Goal: Find specific page/section: Find specific page/section

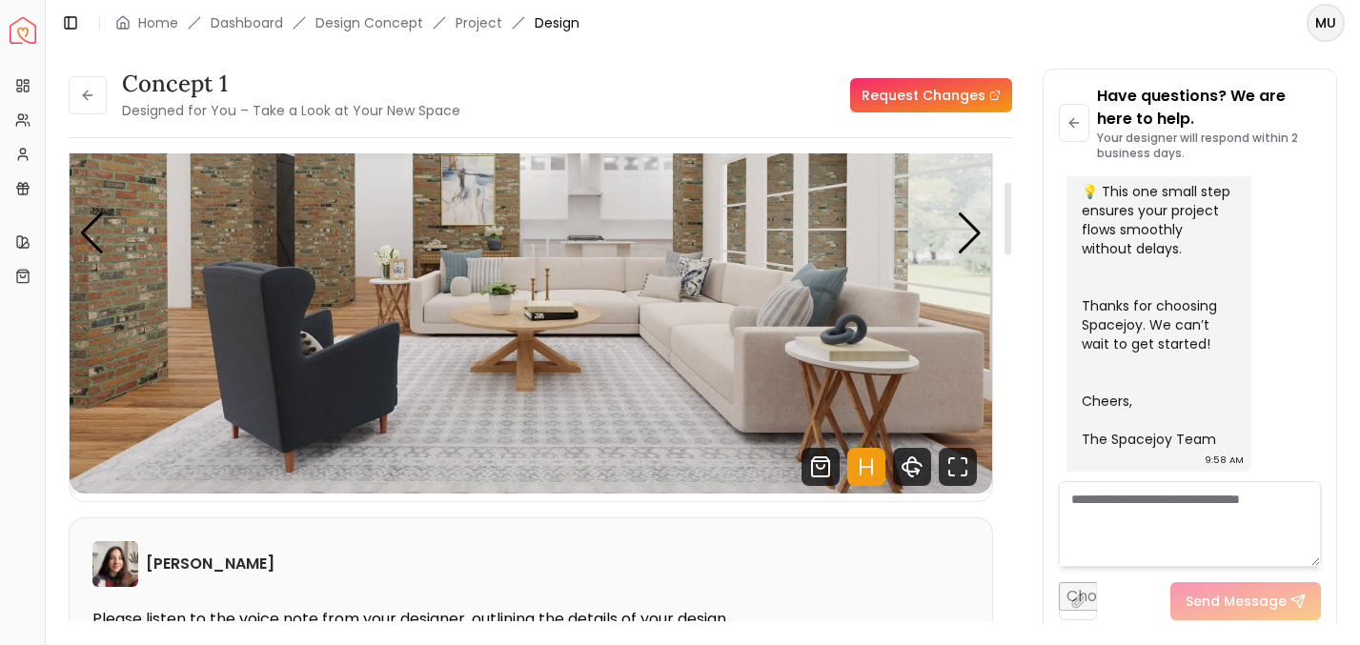
scroll to position [190, 0]
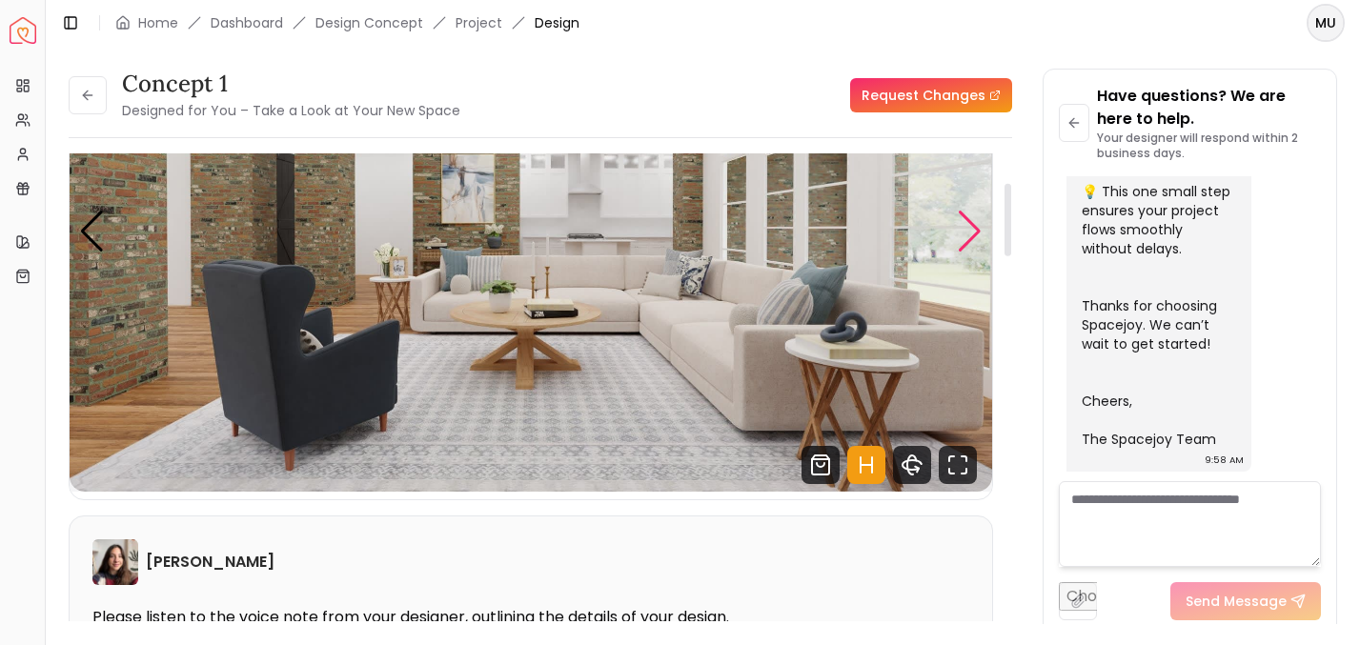
click at [964, 228] on div "Next slide" at bounding box center [970, 232] width 26 height 42
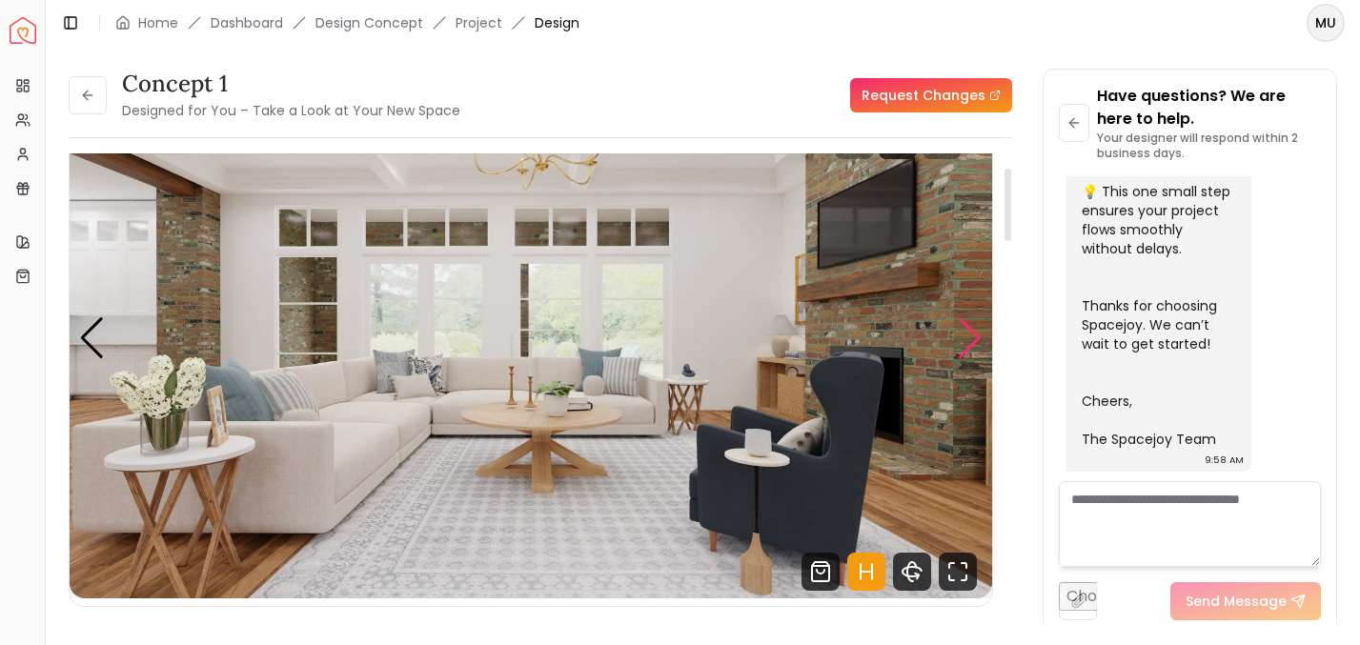
scroll to position [80, 0]
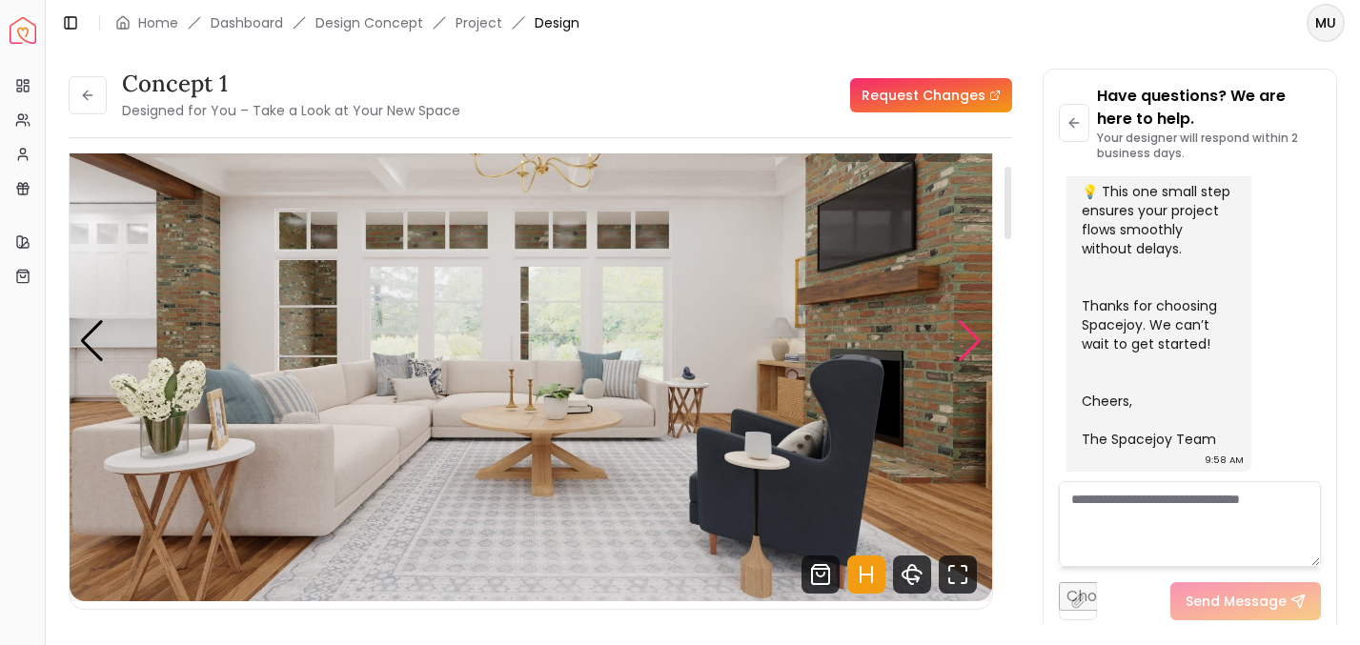
click at [969, 343] on div "Next slide" at bounding box center [970, 341] width 26 height 42
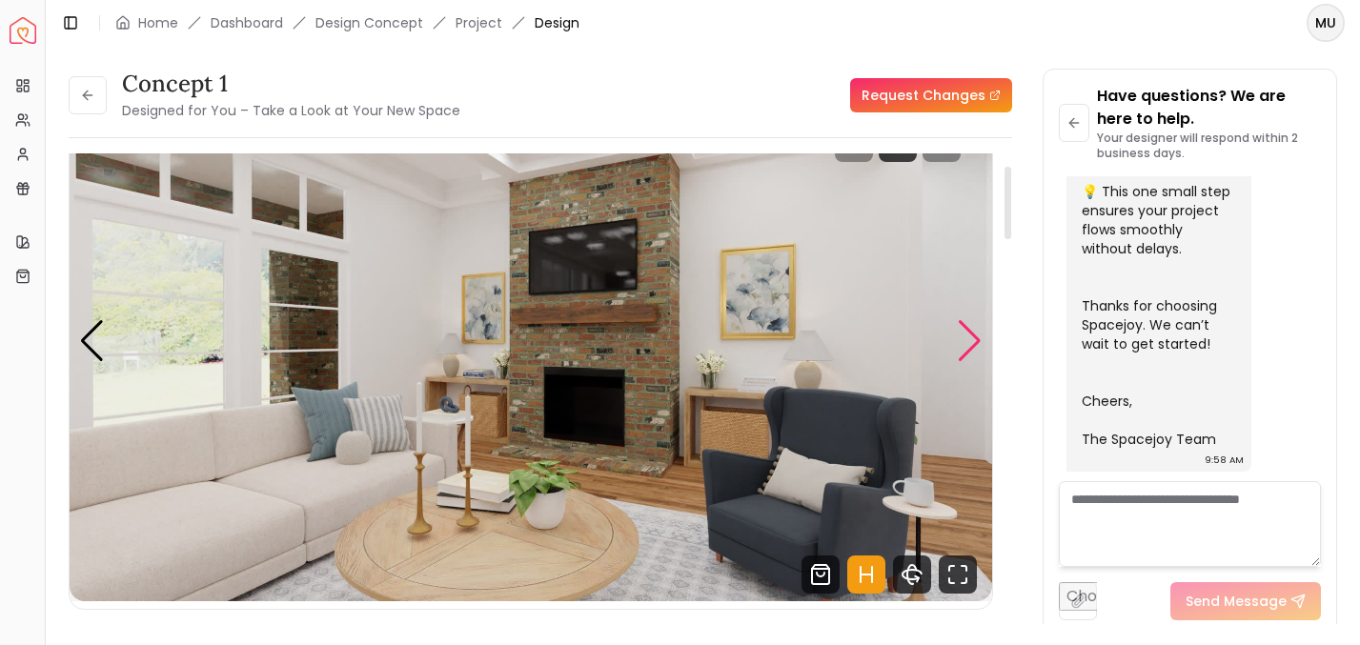
click at [977, 342] on div "Next slide" at bounding box center [970, 341] width 26 height 42
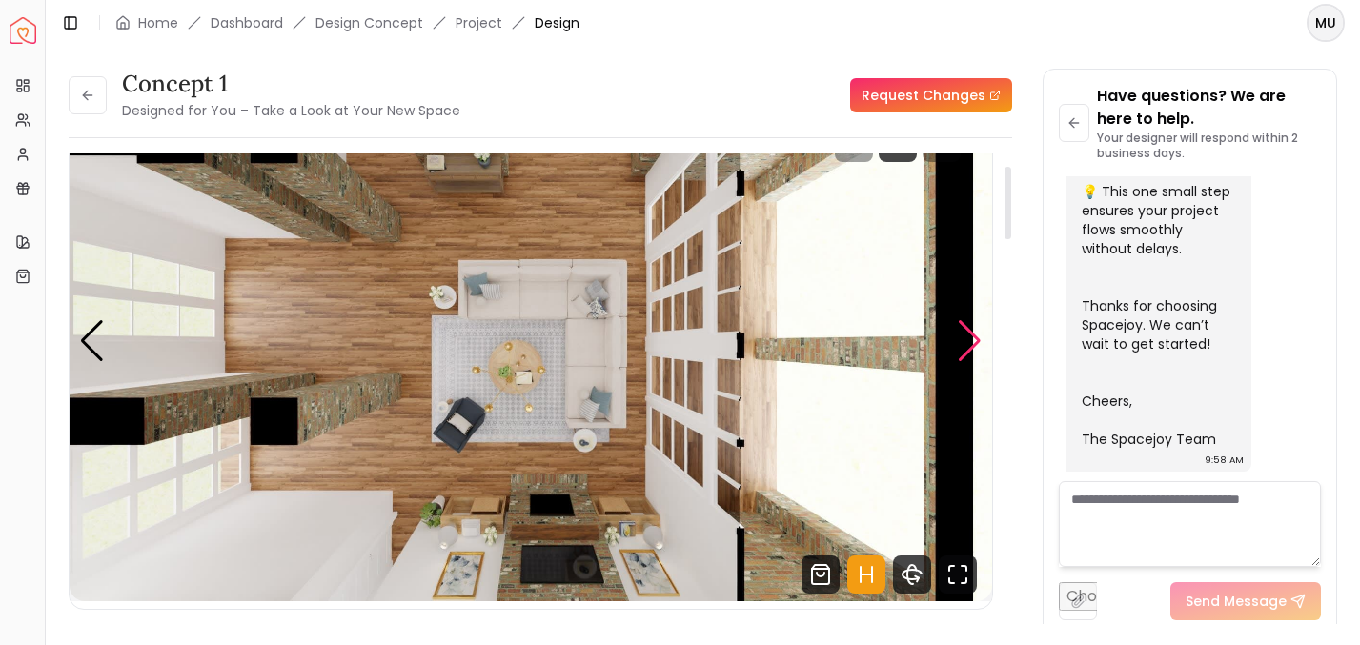
click at [977, 341] on div "Next slide" at bounding box center [970, 341] width 26 height 42
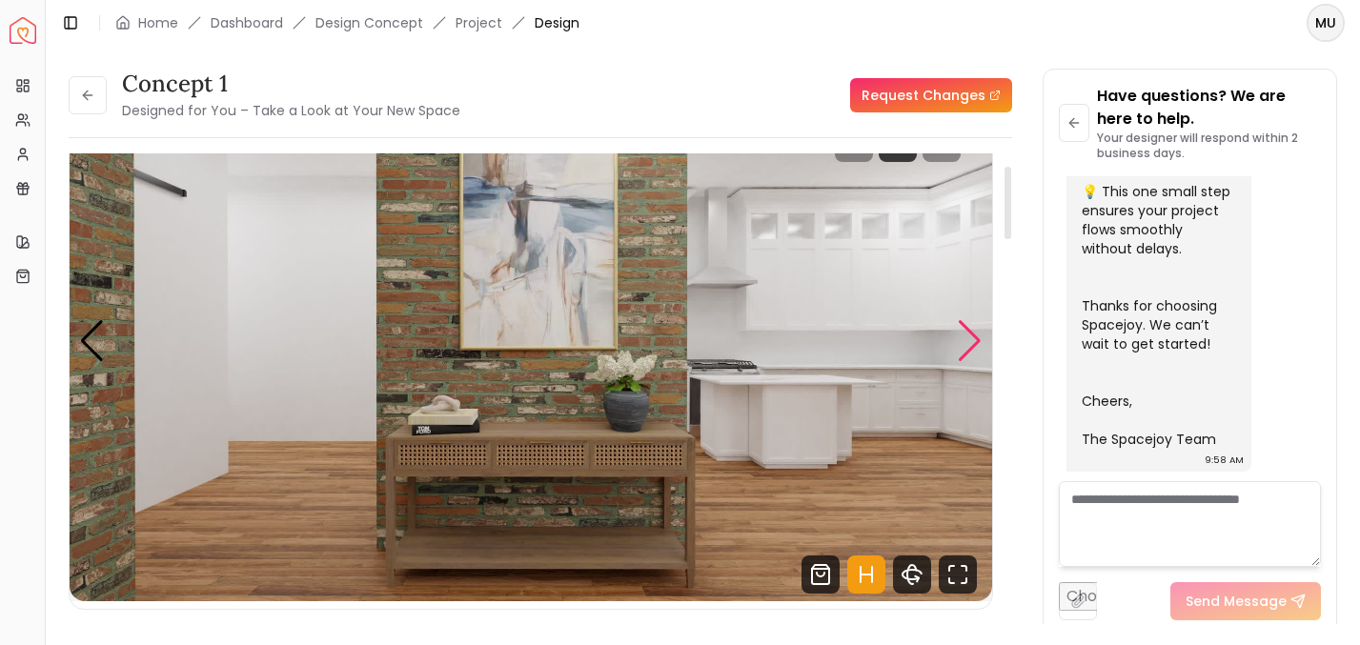
click at [977, 341] on div "Next slide" at bounding box center [970, 341] width 26 height 42
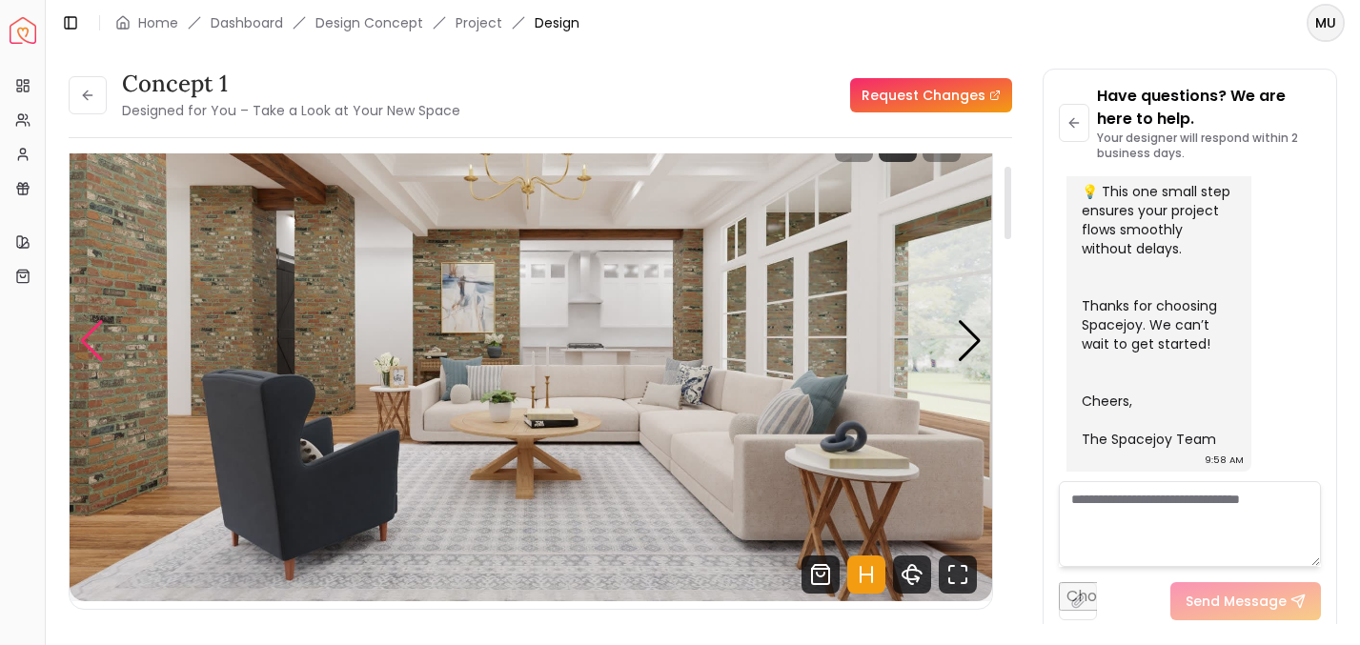
click at [86, 357] on div "Previous slide" at bounding box center [92, 341] width 26 height 42
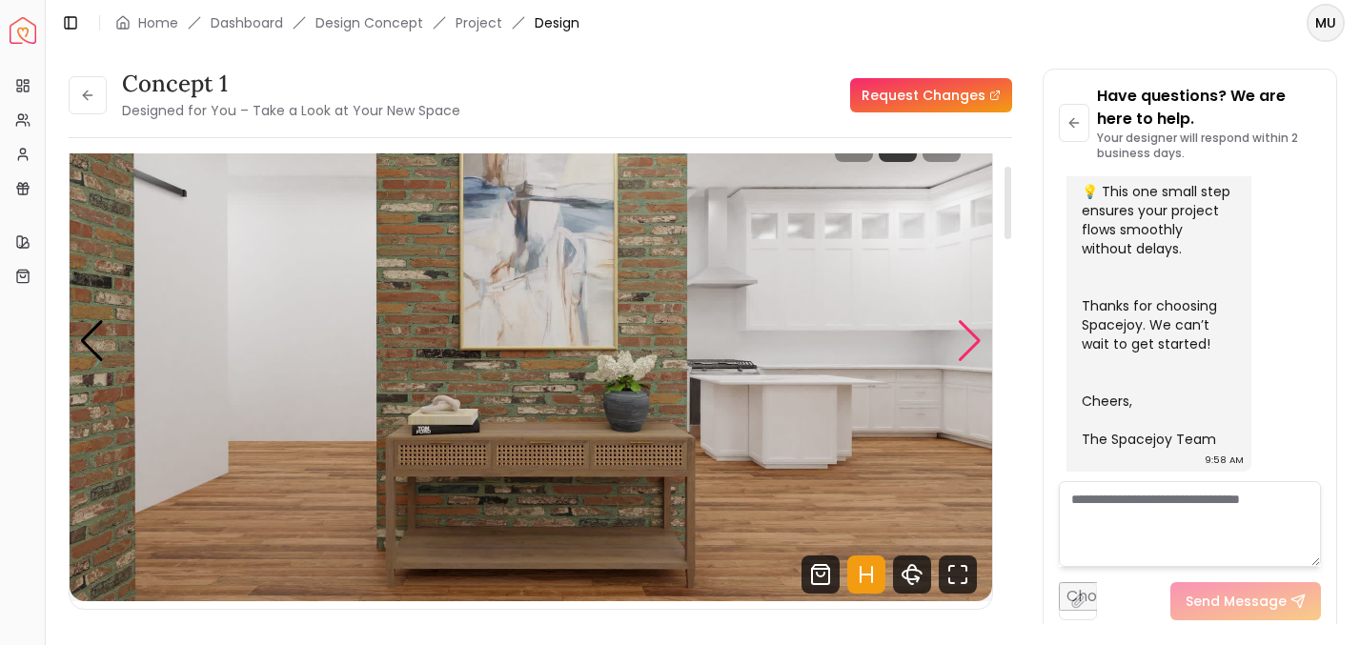
click at [973, 350] on div "Next slide" at bounding box center [970, 341] width 26 height 42
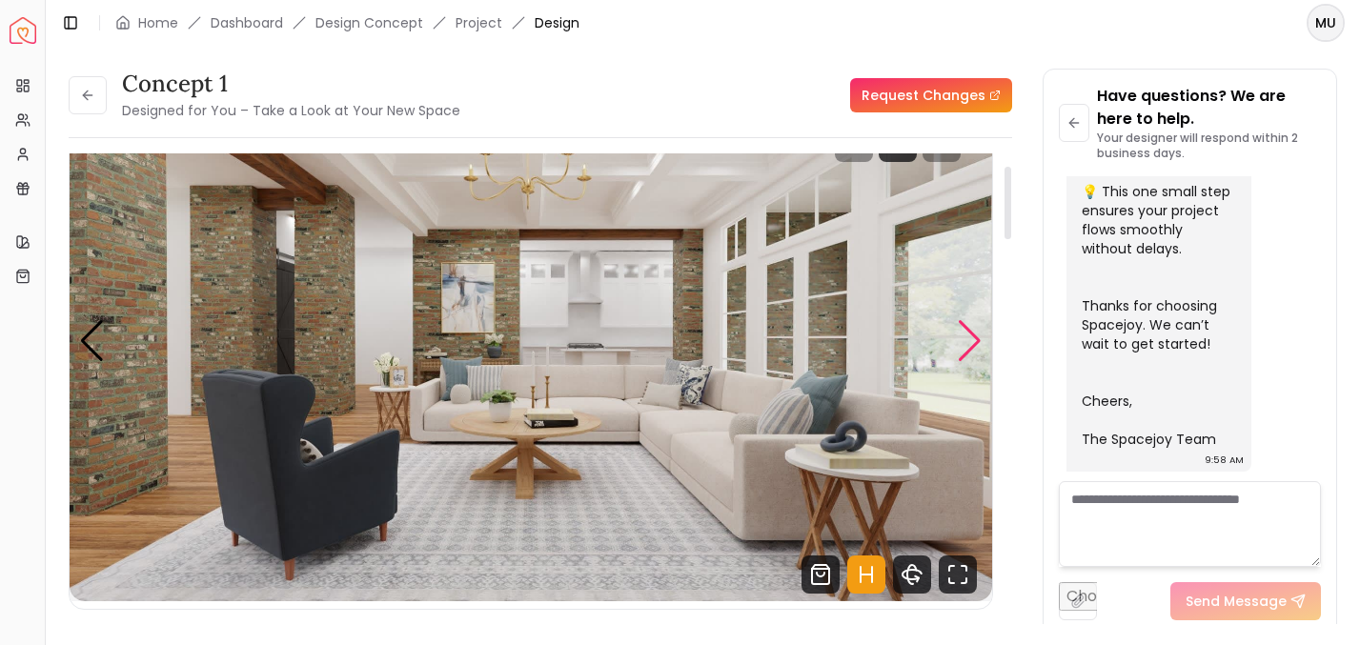
click at [962, 353] on div "Next slide" at bounding box center [970, 341] width 26 height 42
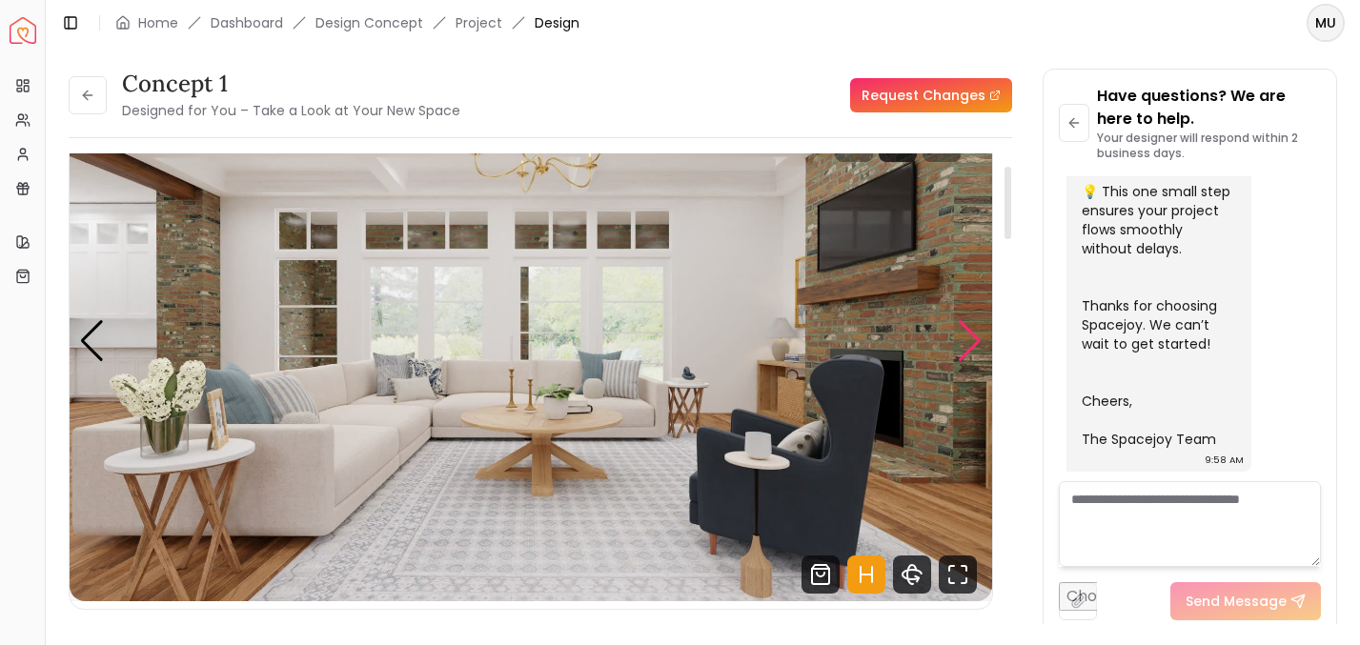
click at [962, 353] on div "Next slide" at bounding box center [970, 341] width 26 height 42
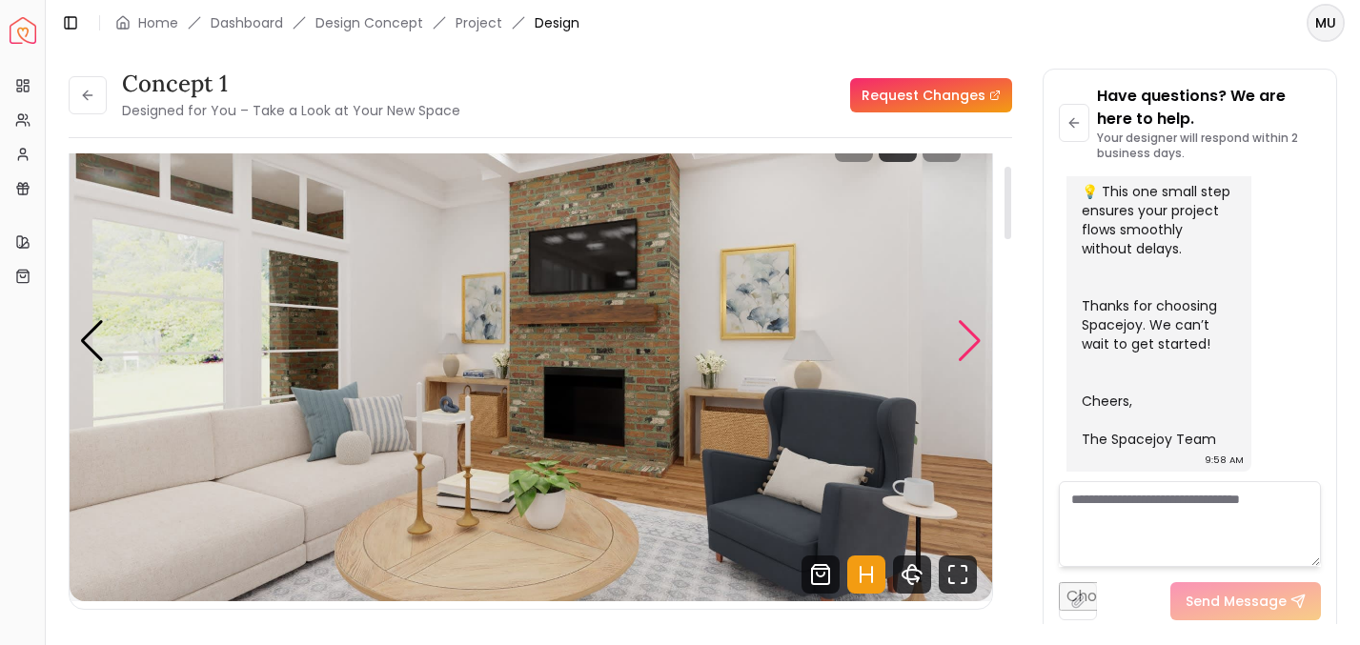
click at [962, 353] on div "Next slide" at bounding box center [970, 341] width 26 height 42
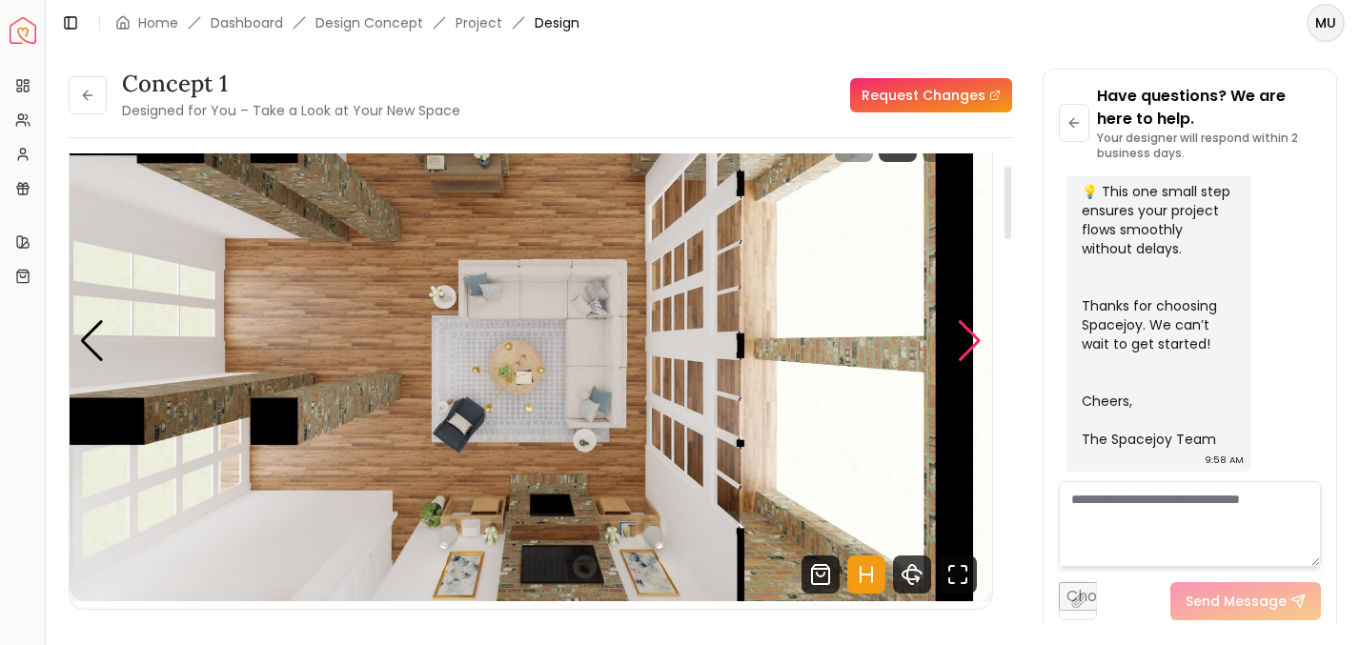
click at [962, 353] on div "Next slide" at bounding box center [970, 341] width 26 height 42
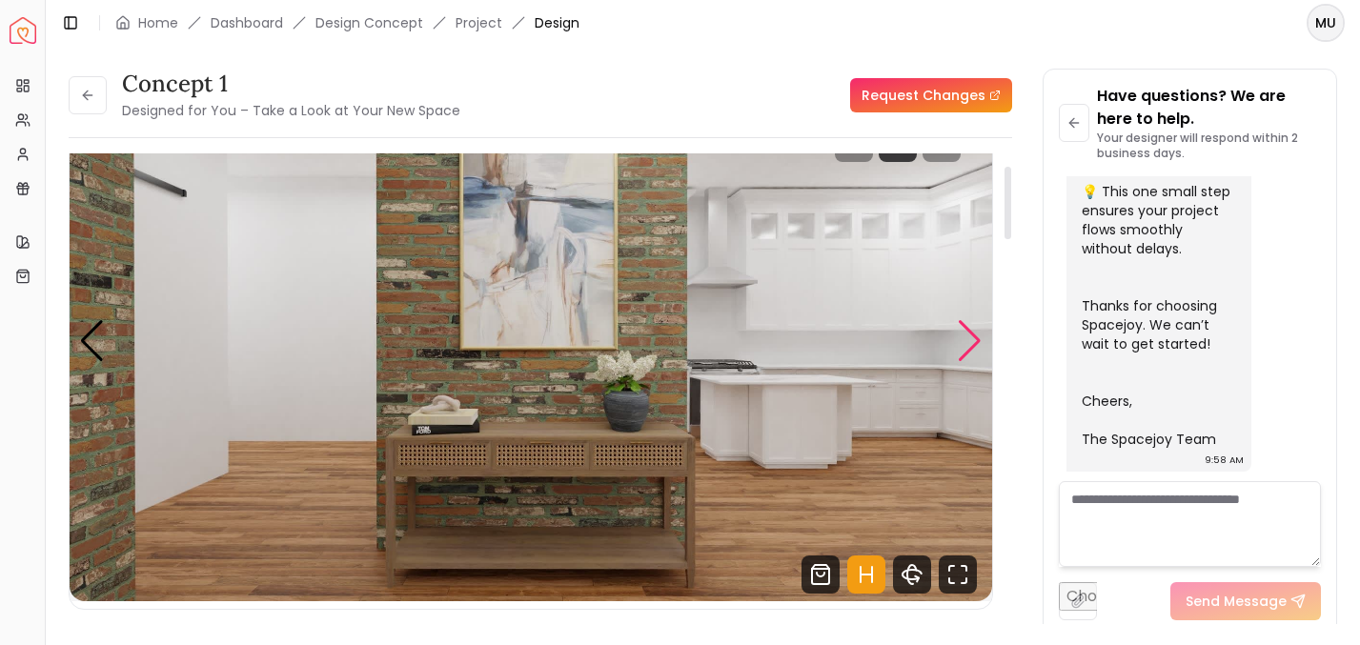
click at [962, 353] on div "Next slide" at bounding box center [970, 341] width 26 height 42
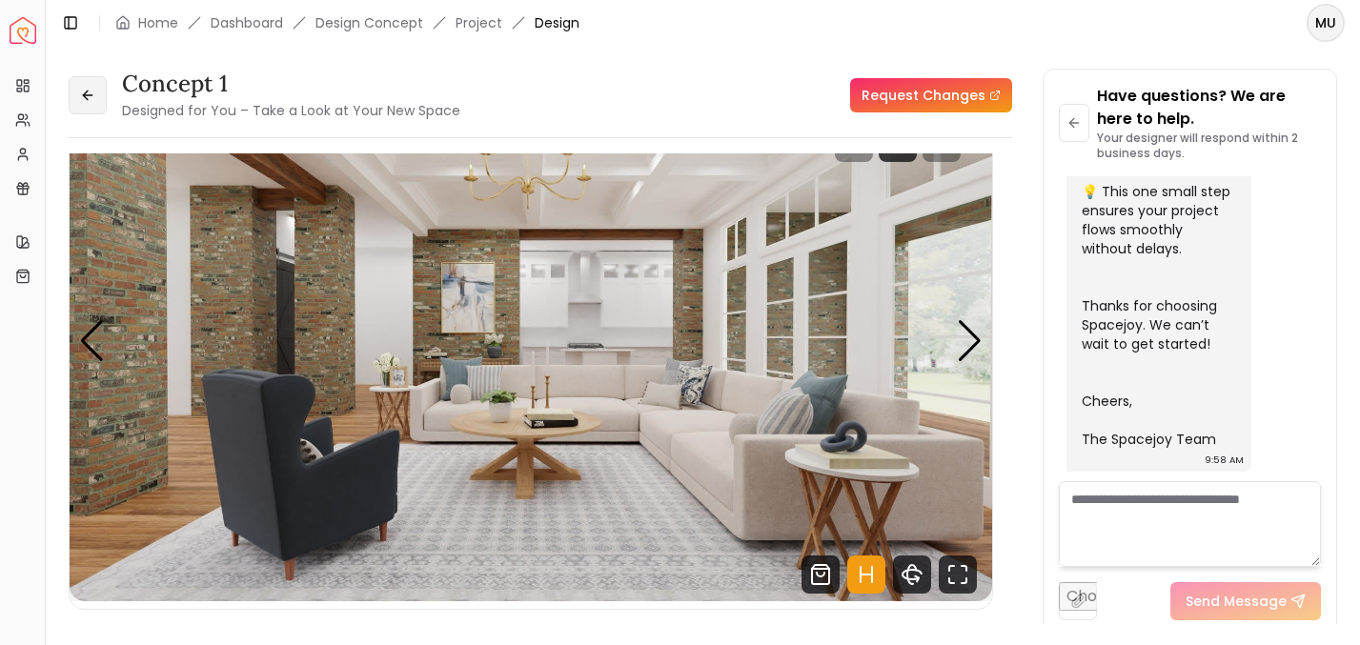
click at [93, 89] on icon at bounding box center [87, 95] width 15 height 15
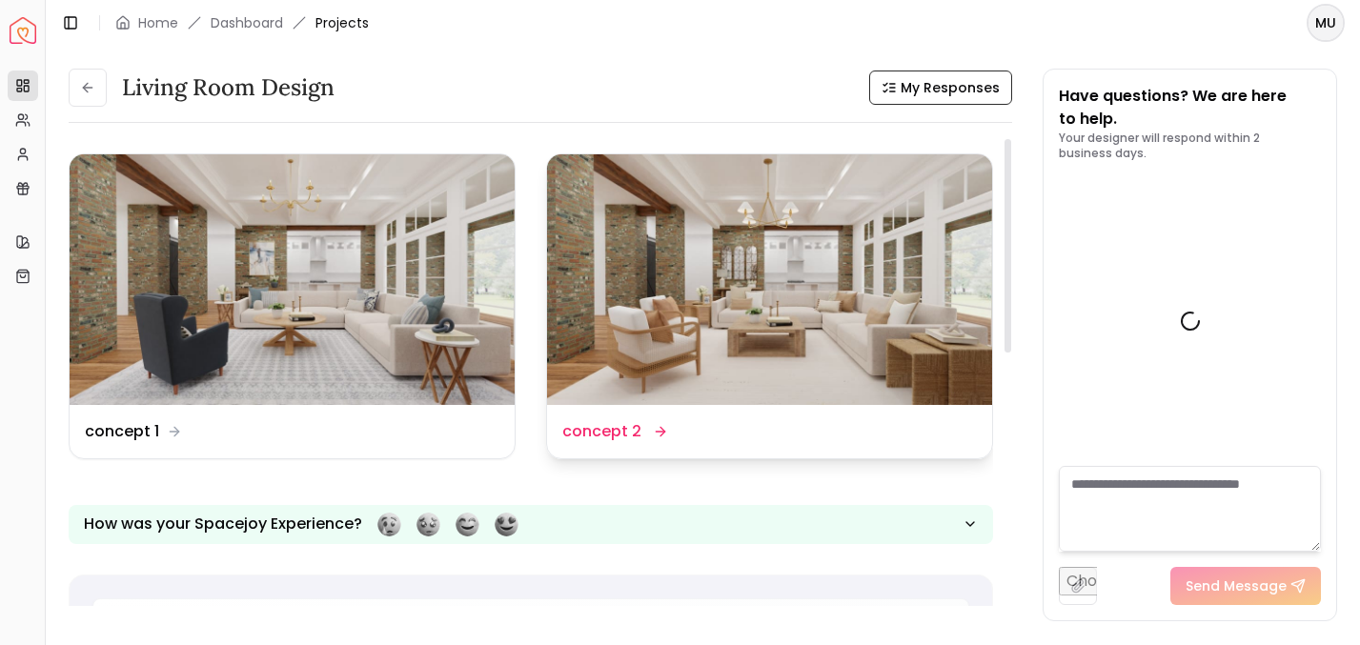
scroll to position [835, 0]
click at [796, 271] on img at bounding box center [769, 279] width 445 height 251
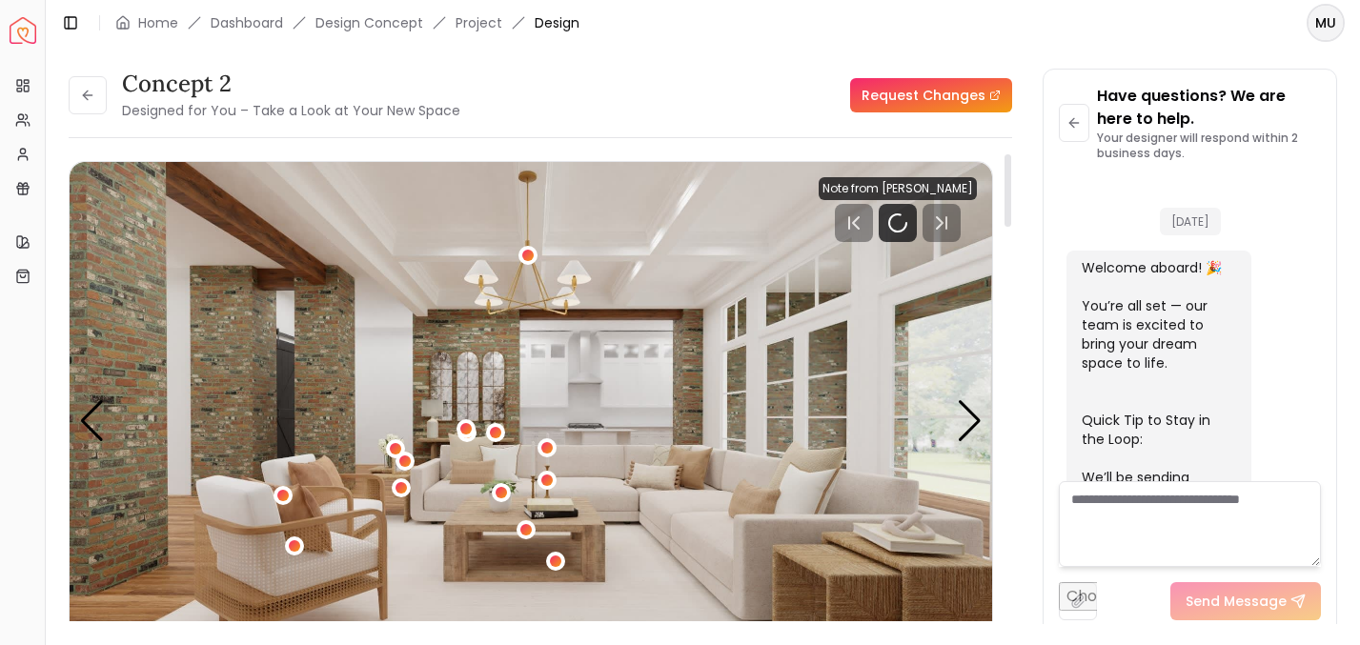
scroll to position [820, 0]
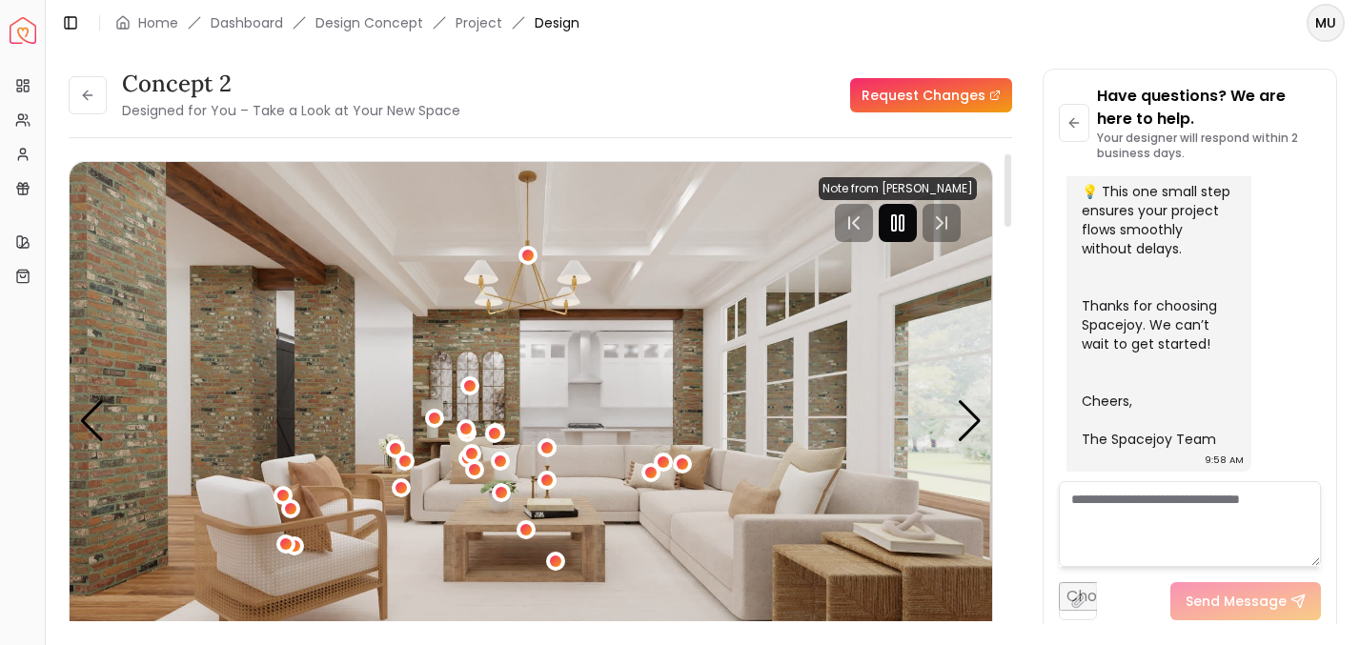
click at [891, 233] on icon "Pause" at bounding box center [897, 223] width 23 height 23
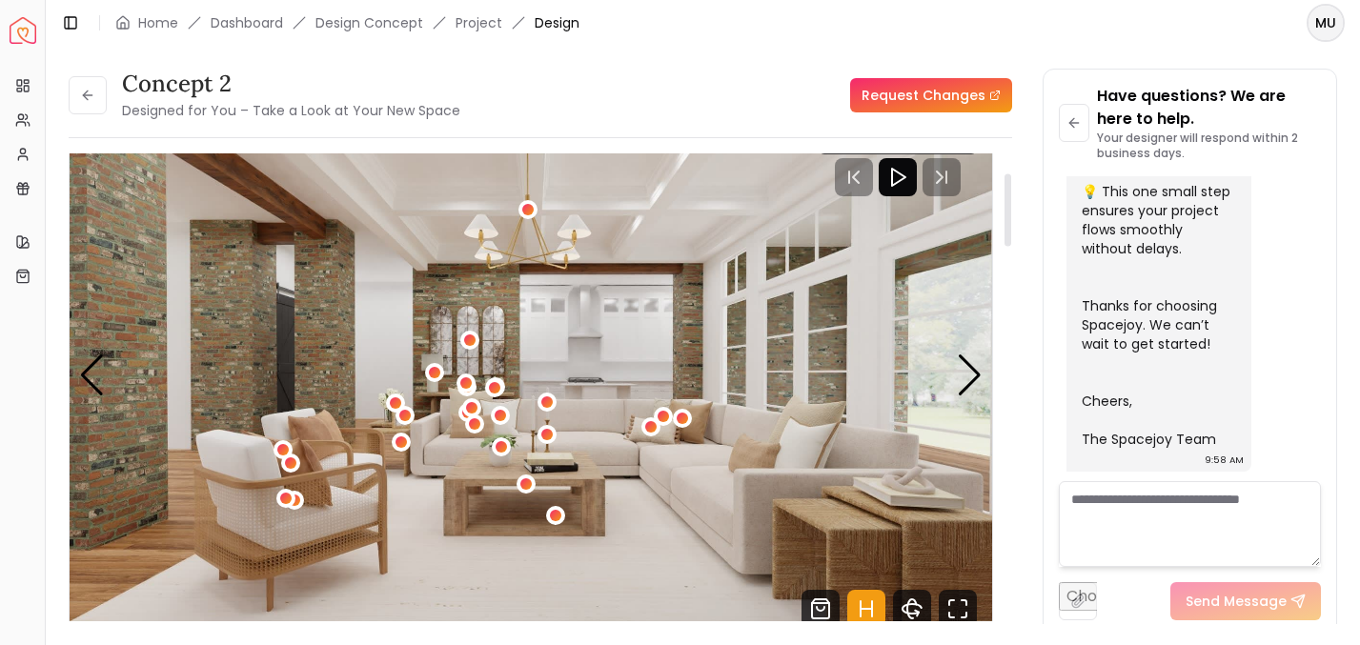
scroll to position [2, 0]
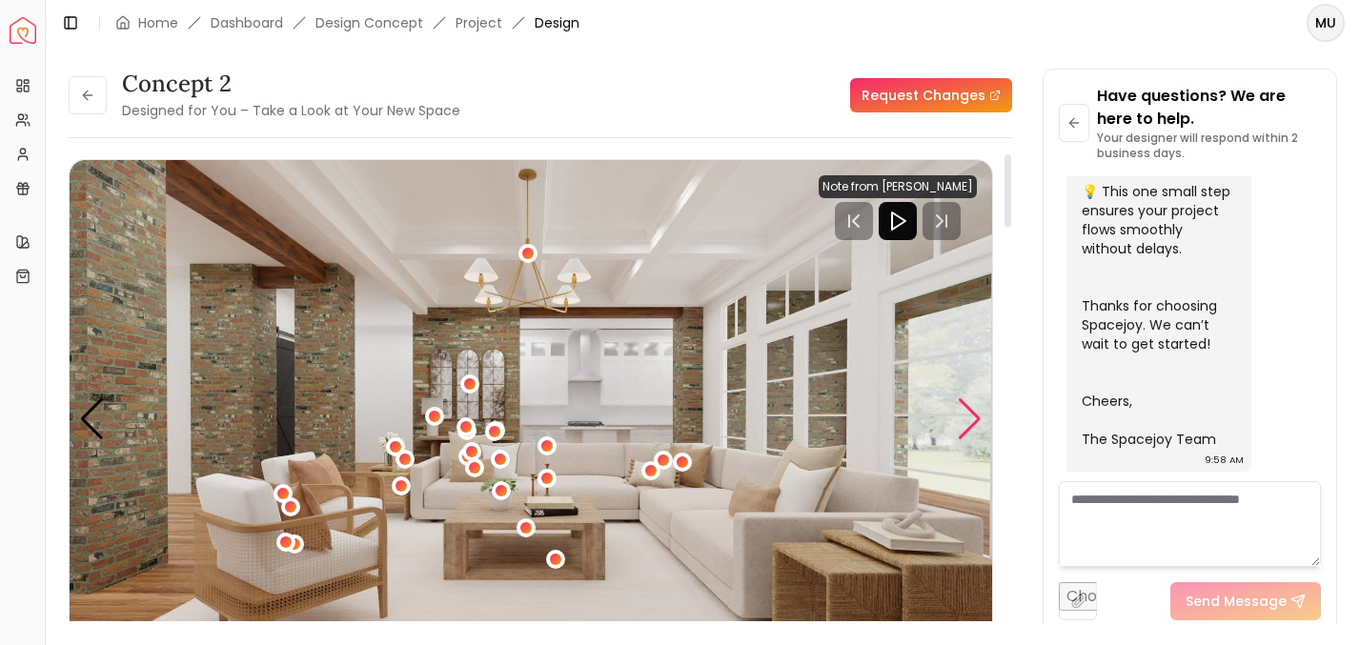
click at [979, 402] on div "Next slide" at bounding box center [970, 419] width 26 height 42
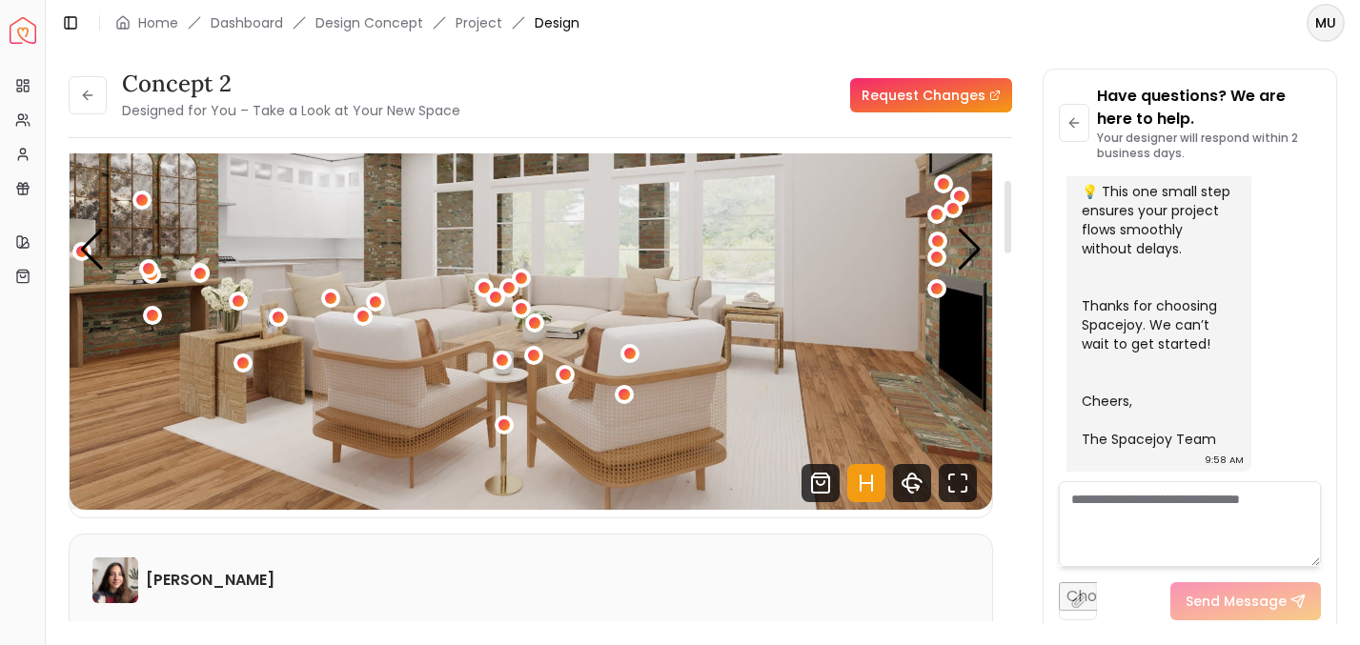
scroll to position [107, 0]
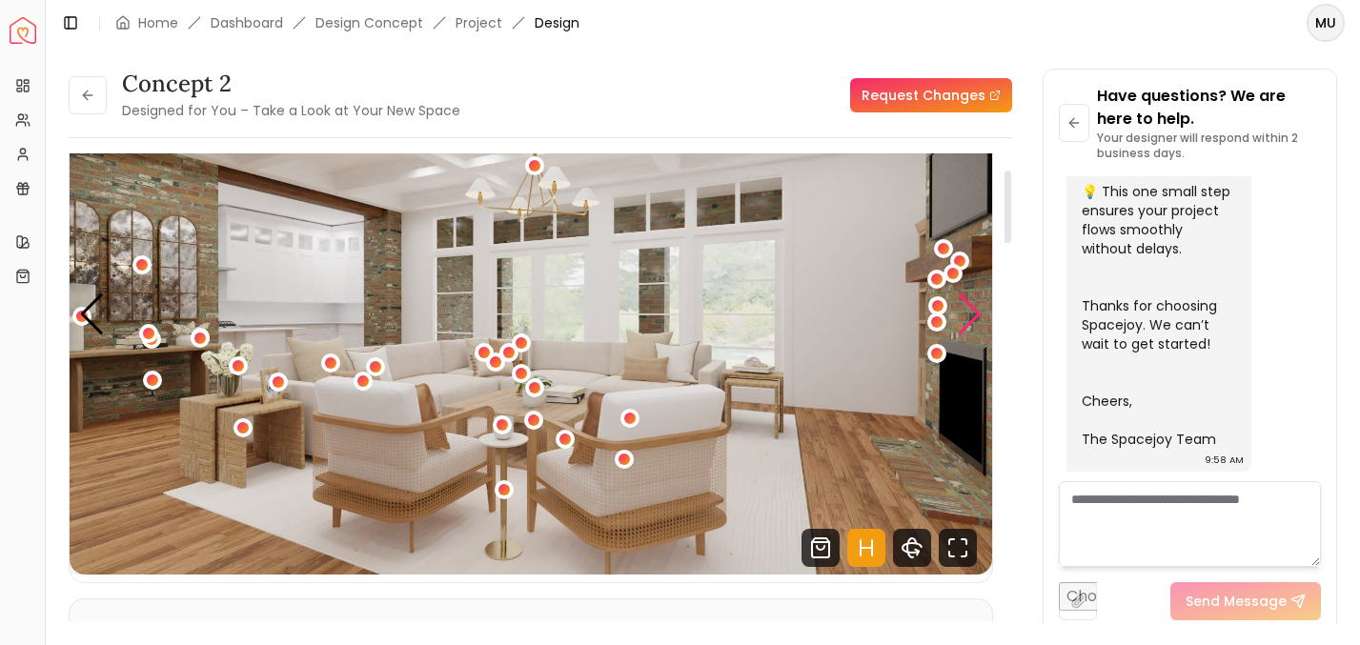
click at [978, 317] on div "Next slide" at bounding box center [970, 315] width 26 height 42
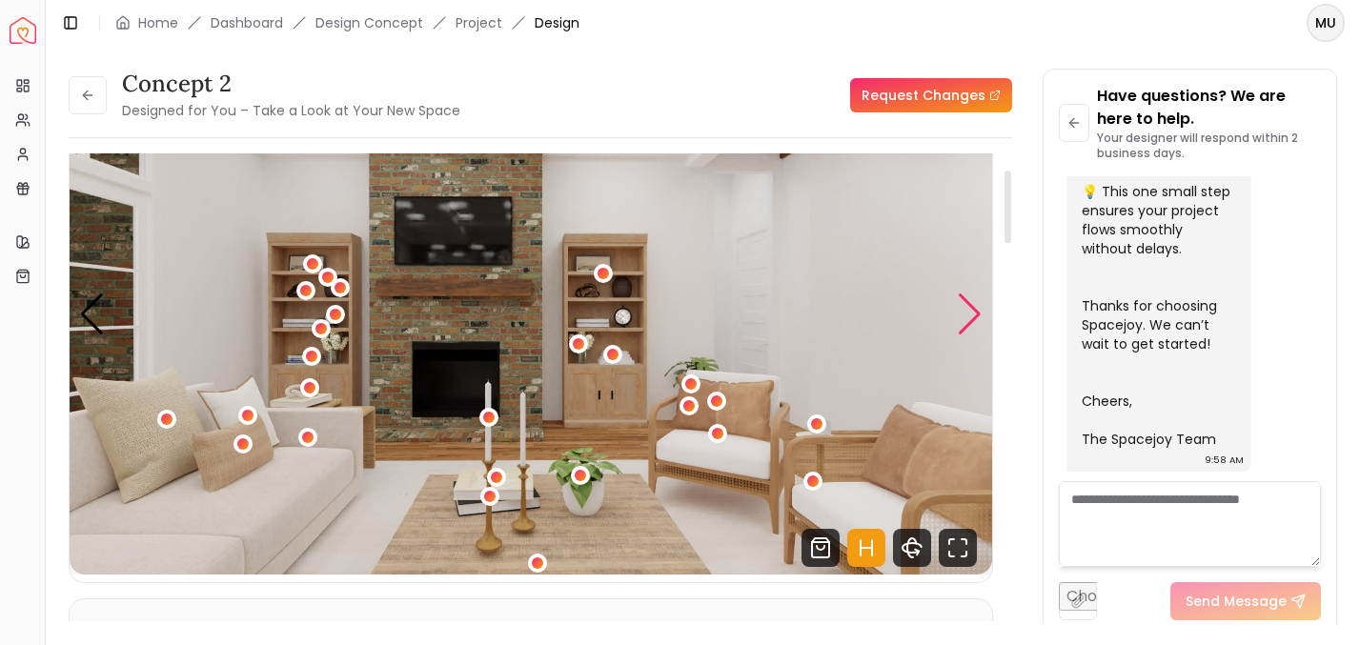
click at [977, 323] on div "Next slide" at bounding box center [970, 315] width 26 height 42
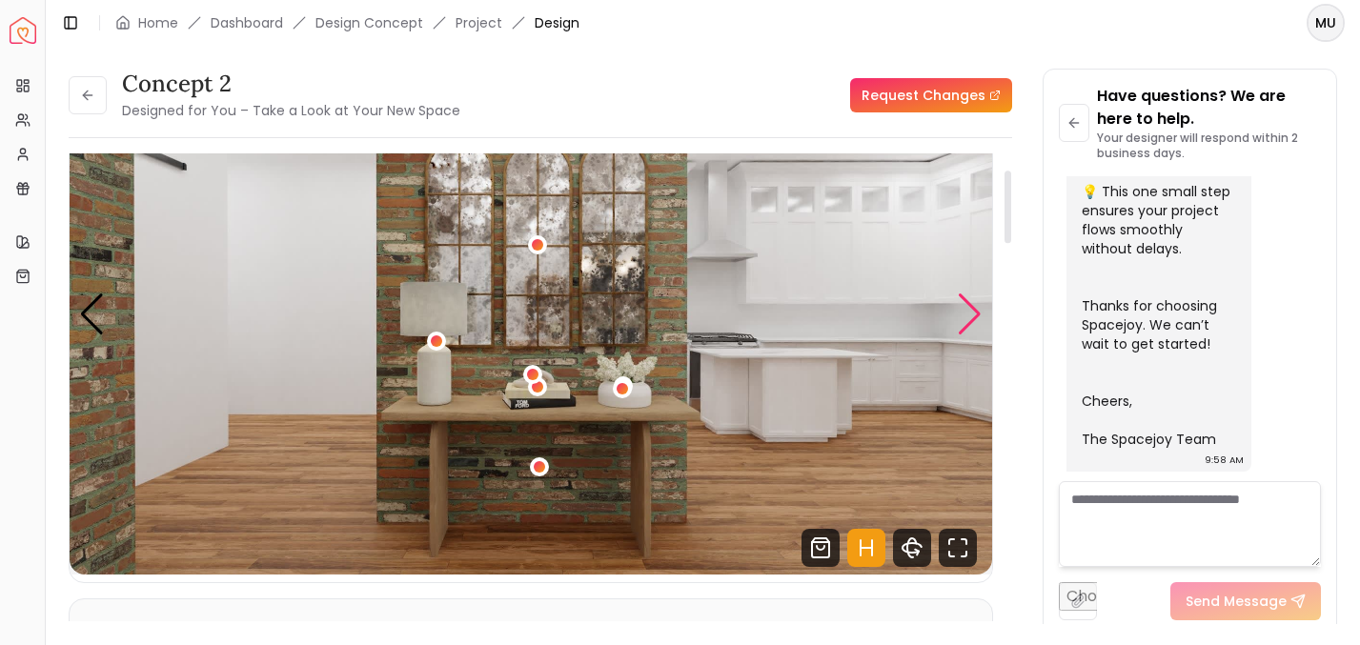
click at [977, 321] on div "Next slide" at bounding box center [970, 315] width 26 height 42
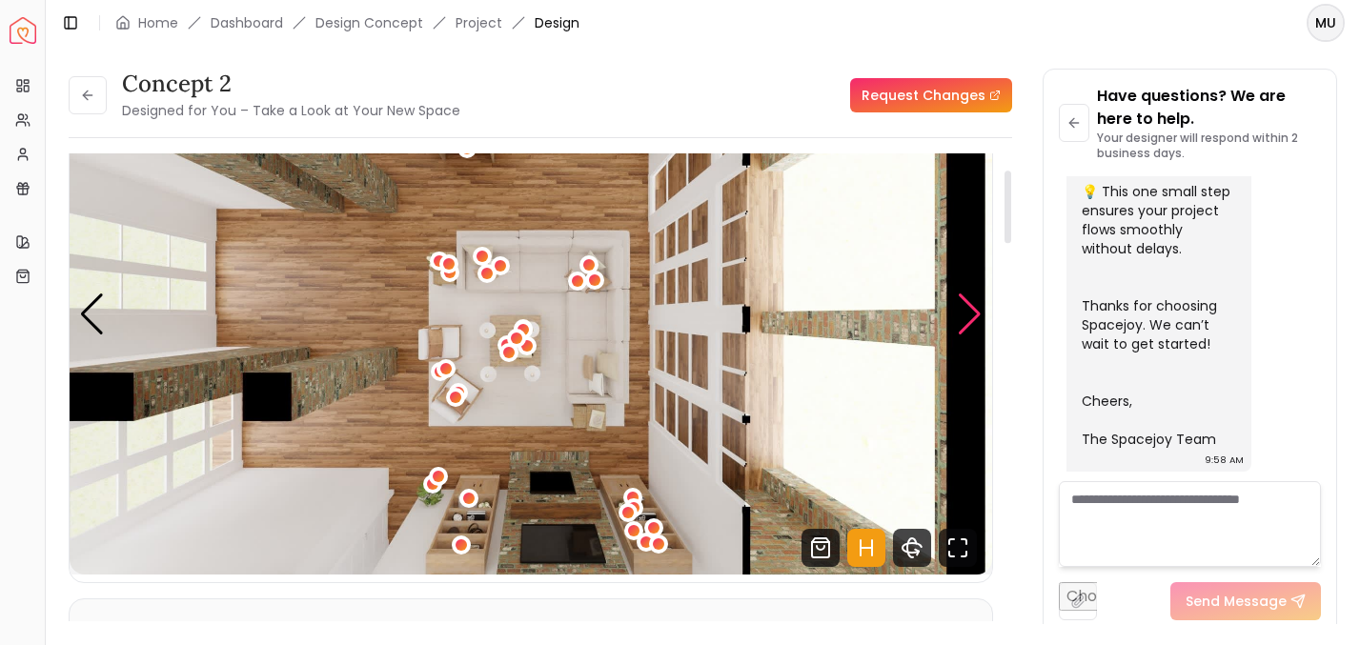
click at [977, 321] on div "Next slide" at bounding box center [970, 315] width 26 height 42
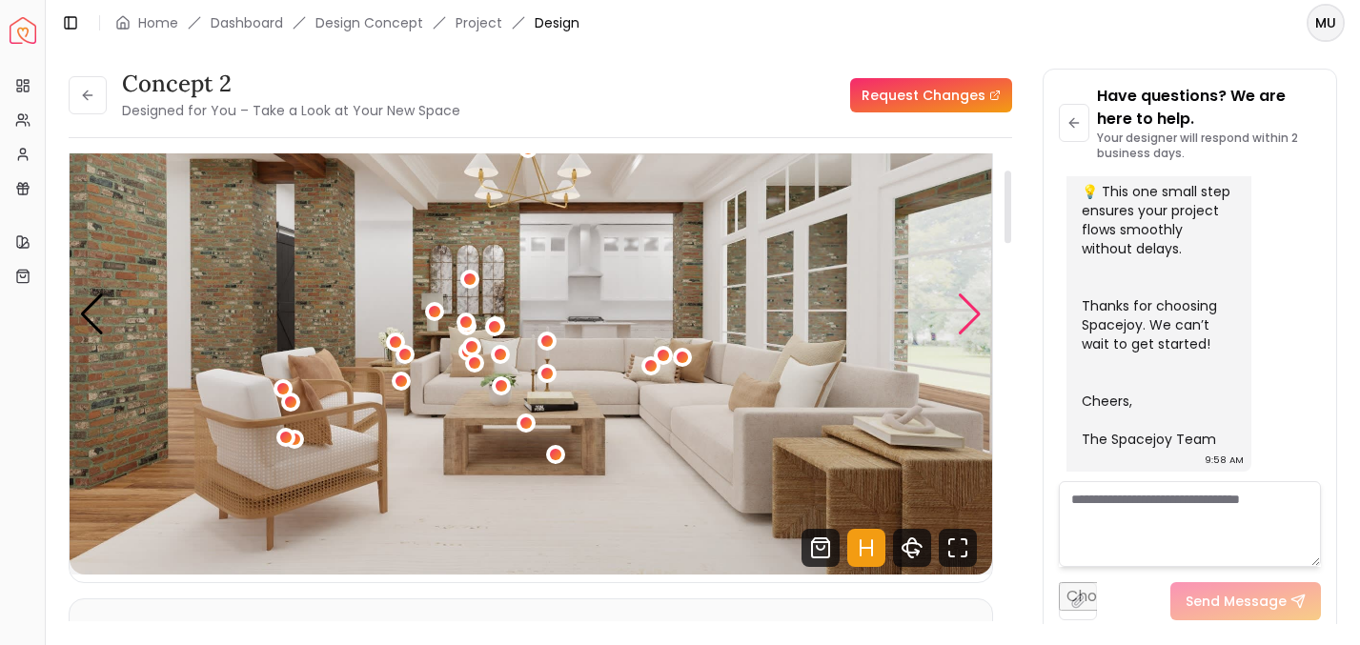
click at [977, 320] on div "Next slide" at bounding box center [970, 315] width 26 height 42
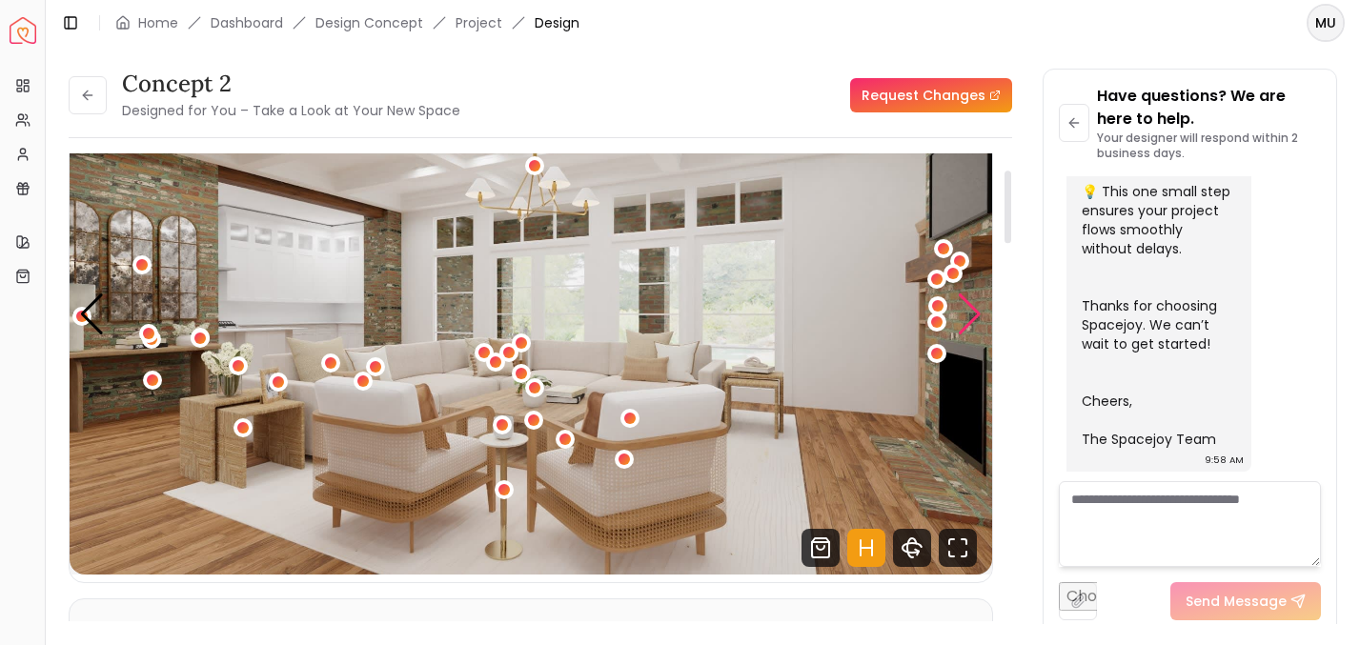
click at [977, 320] on div "Next slide" at bounding box center [970, 315] width 26 height 42
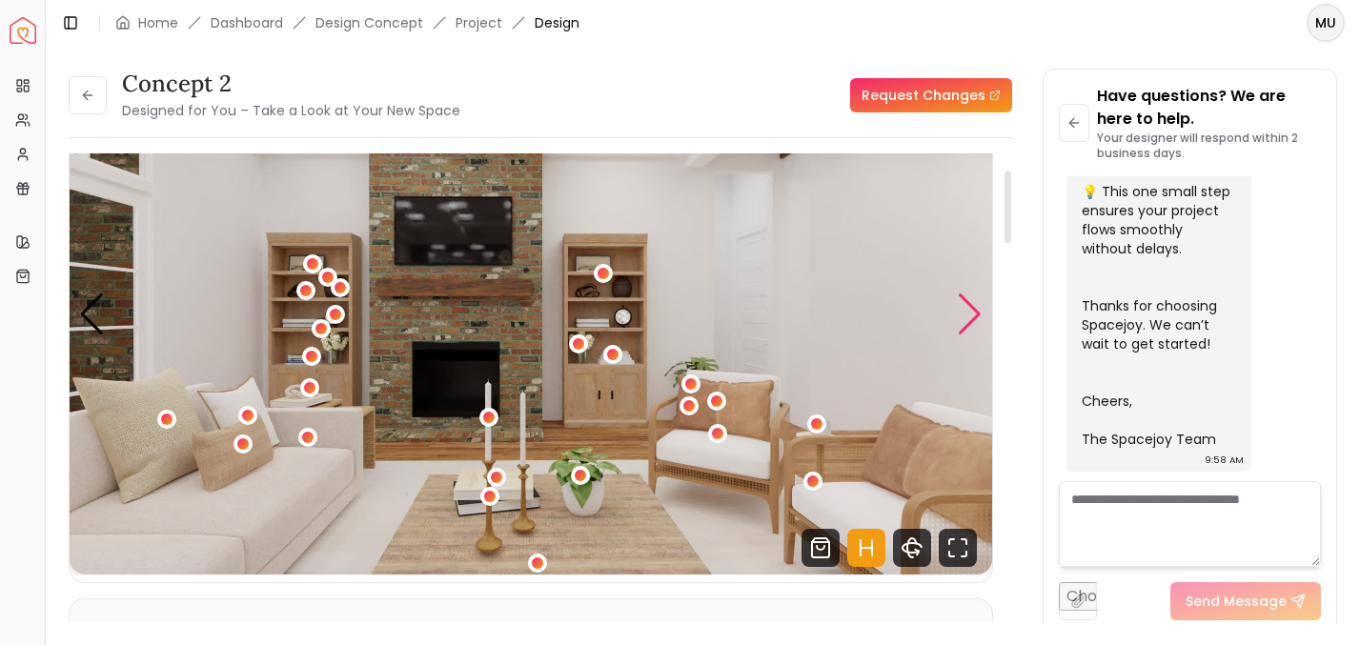
click at [977, 321] on div "Next slide" at bounding box center [970, 315] width 26 height 42
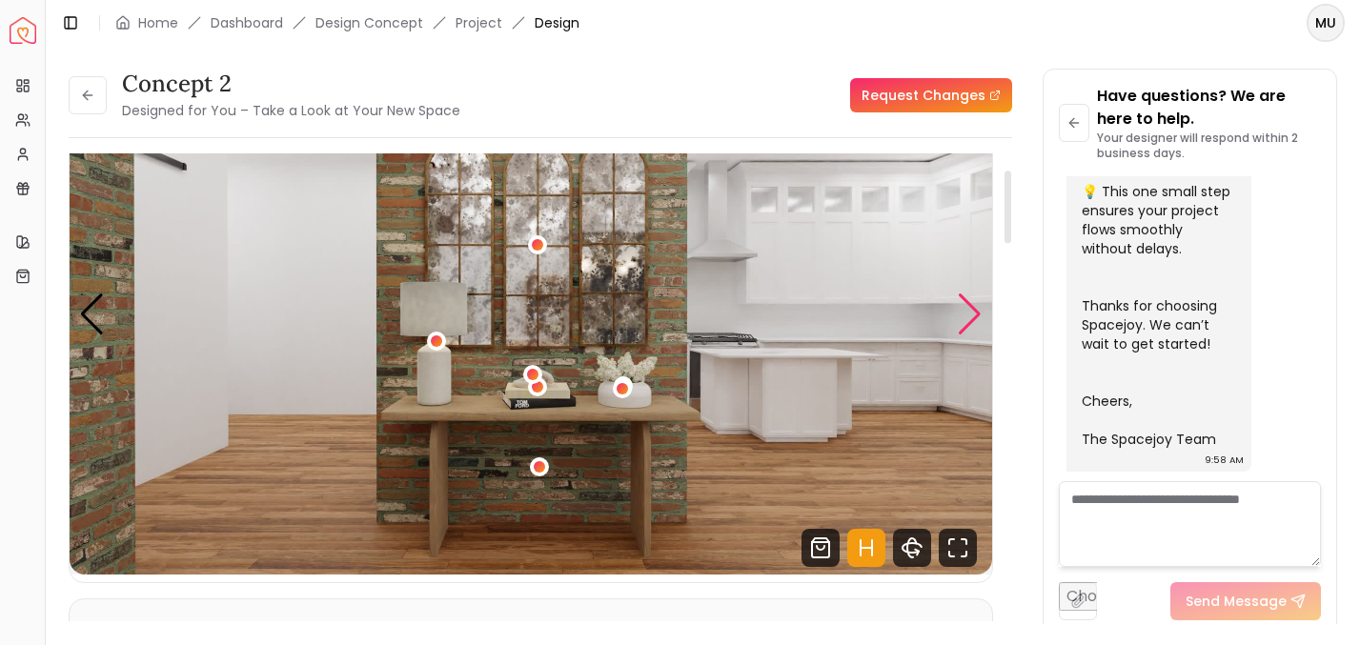
click at [970, 305] on div "Next slide" at bounding box center [970, 315] width 26 height 42
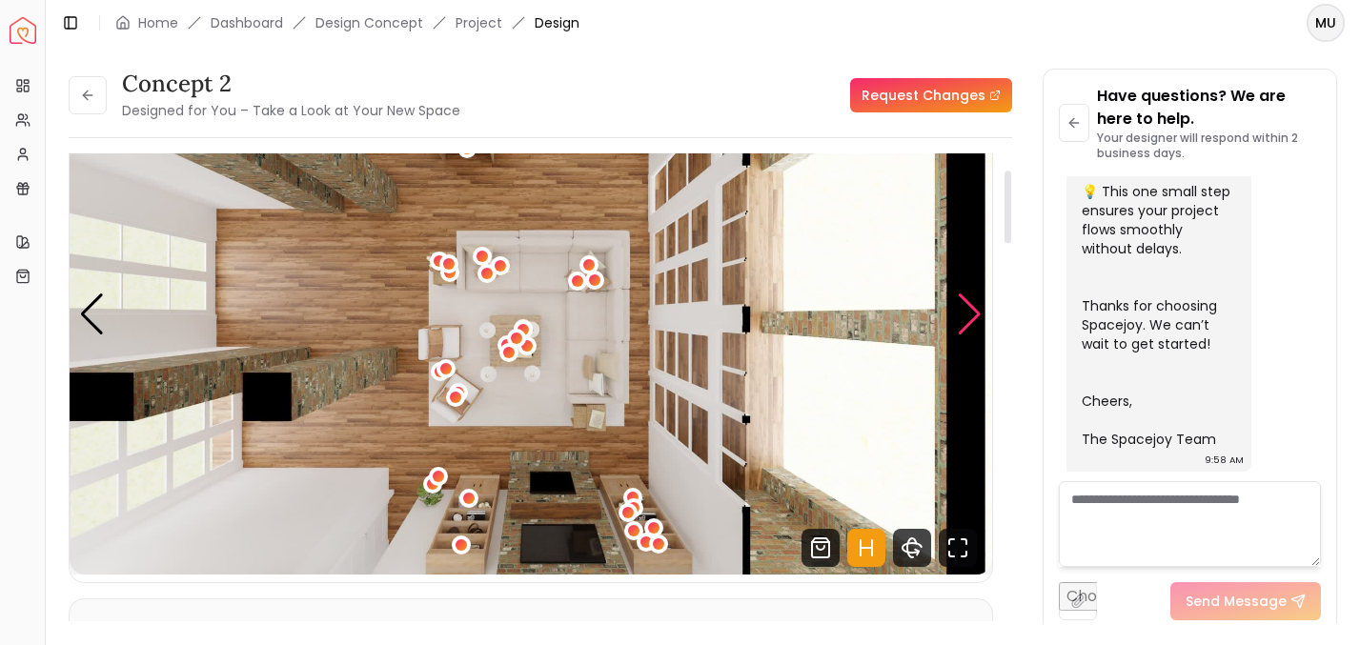
click at [970, 306] on div "Next slide" at bounding box center [970, 315] width 26 height 42
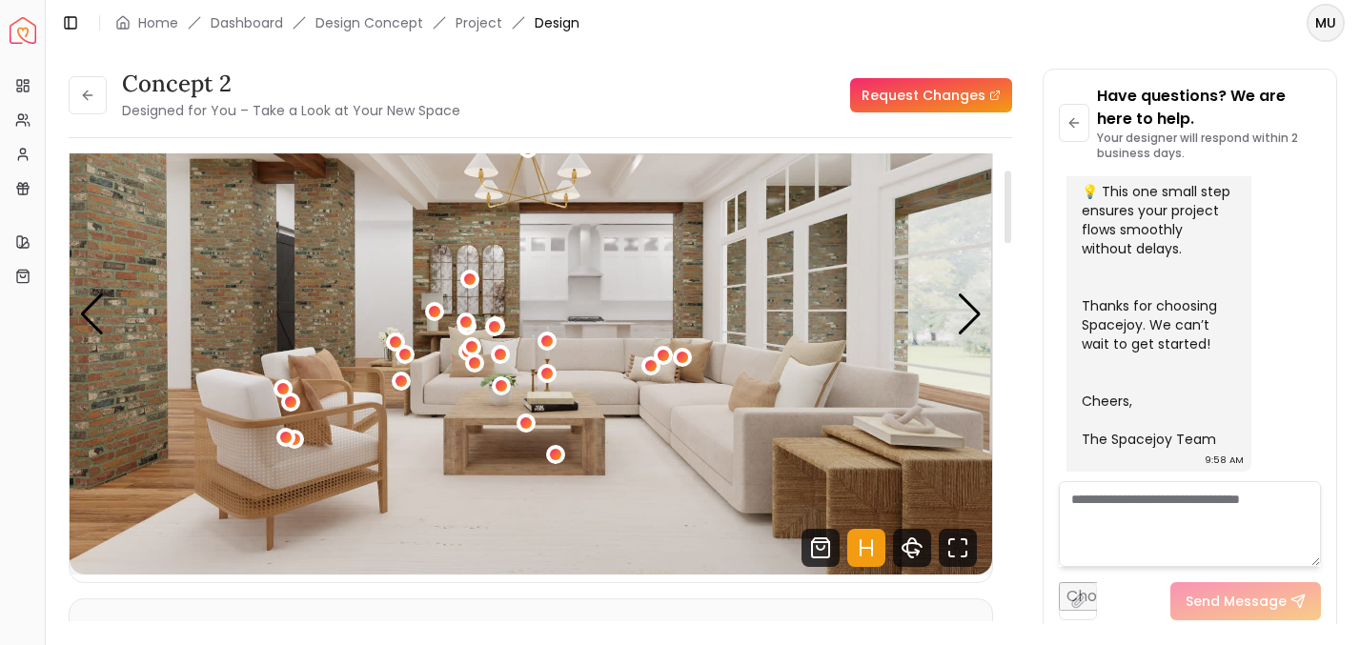
click at [871, 548] on icon "Hotspots Toggle" at bounding box center [866, 548] width 11 height 0
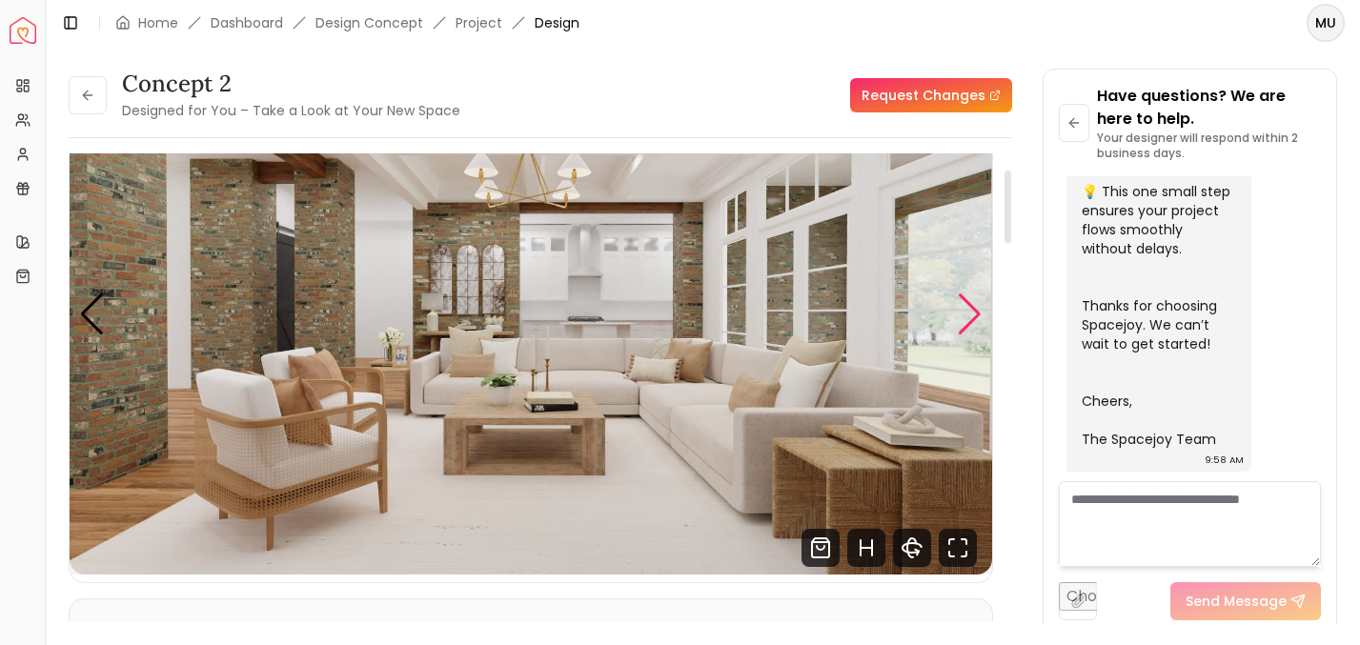
click at [965, 324] on div "Next slide" at bounding box center [970, 315] width 26 height 42
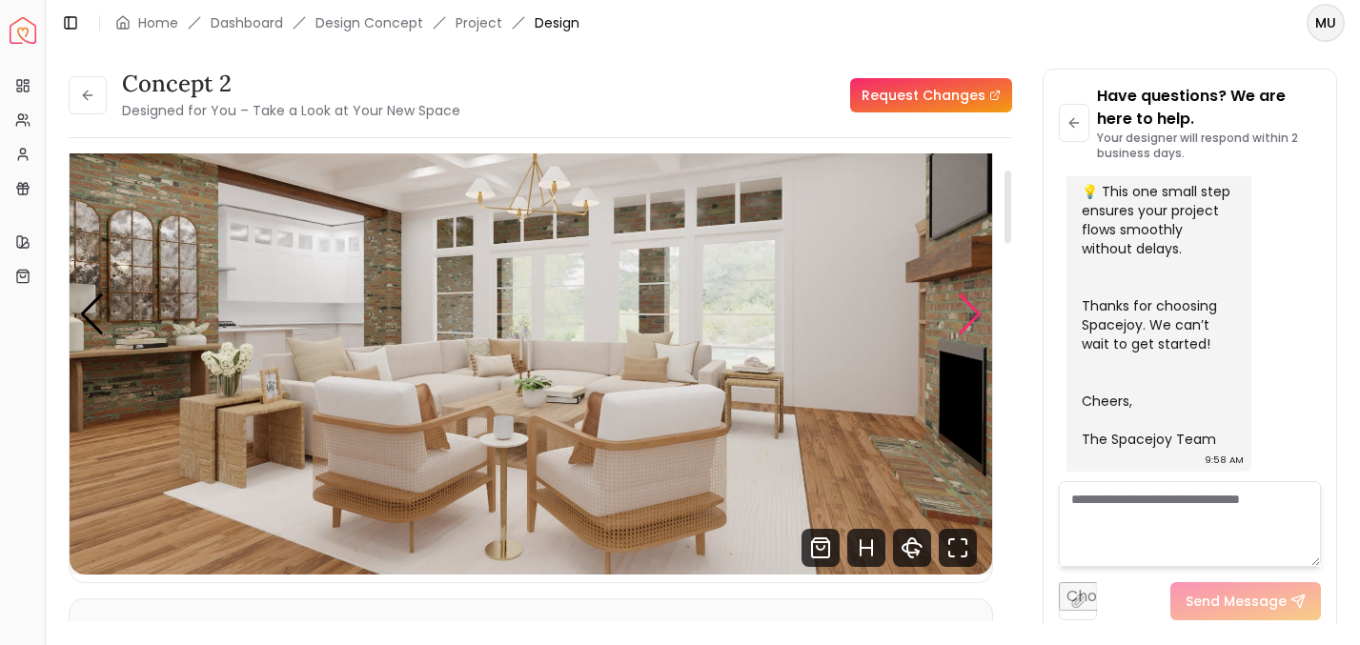
click at [965, 324] on div "Next slide" at bounding box center [970, 315] width 26 height 42
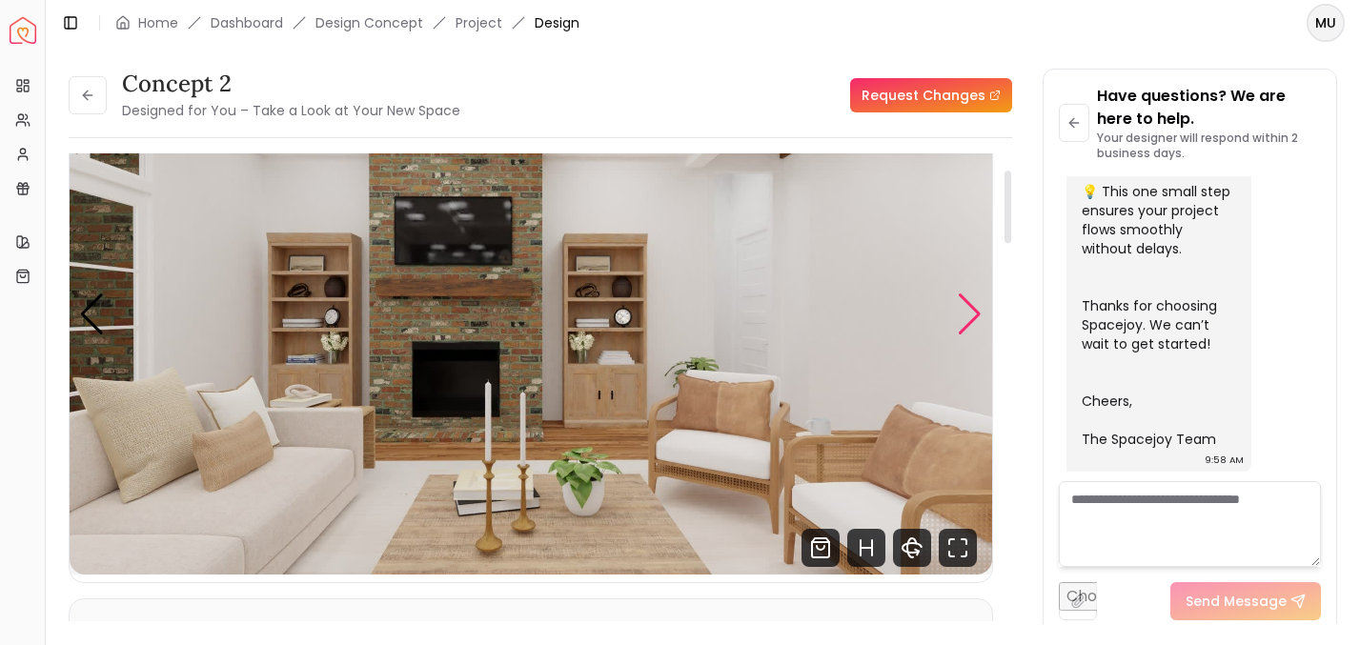
click at [969, 317] on div "Next slide" at bounding box center [970, 315] width 26 height 42
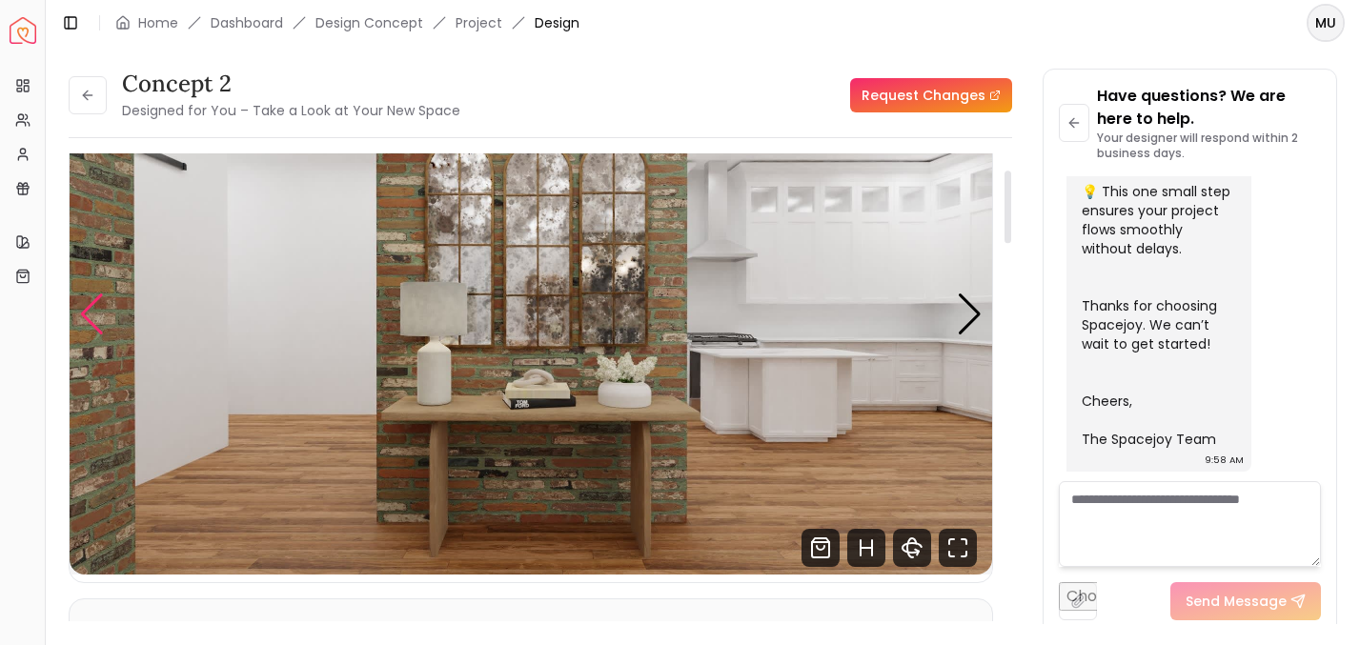
click at [101, 327] on div "Previous slide" at bounding box center [92, 315] width 26 height 42
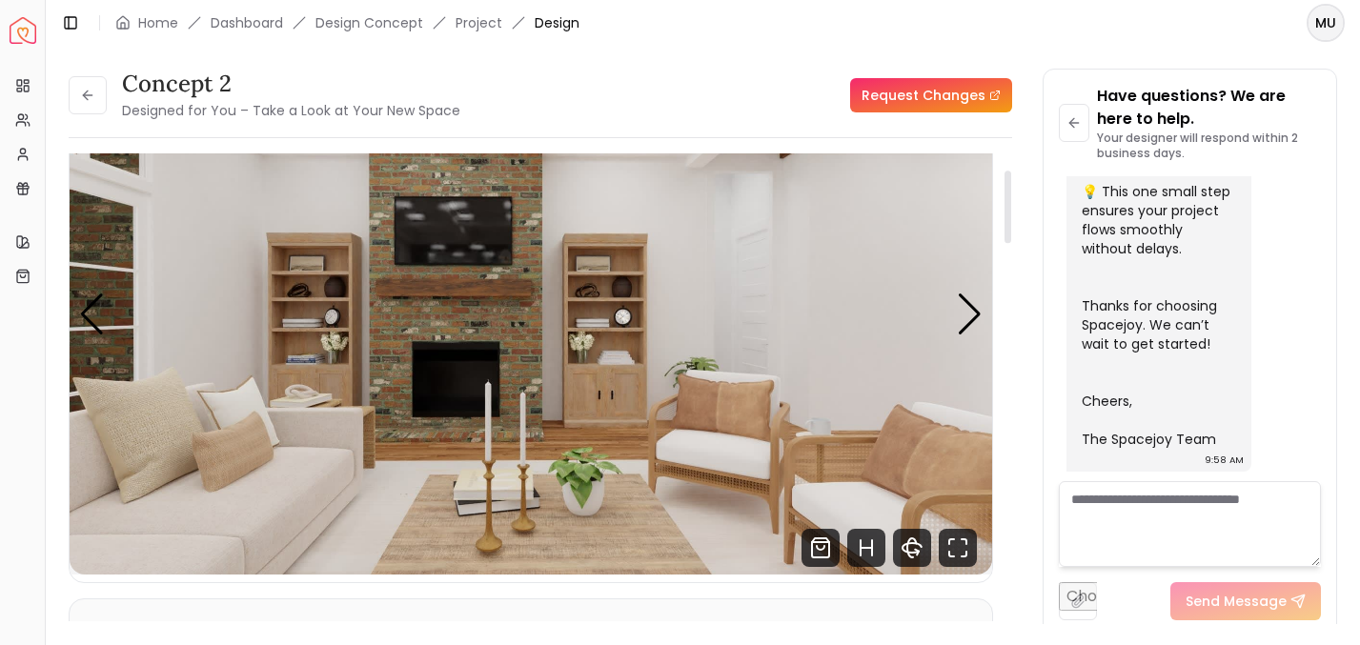
click at [91, 121] on div "concept 2 Designed for You – Take a Look at Your New Space" at bounding box center [265, 95] width 392 height 53
click at [91, 99] on icon at bounding box center [87, 95] width 15 height 15
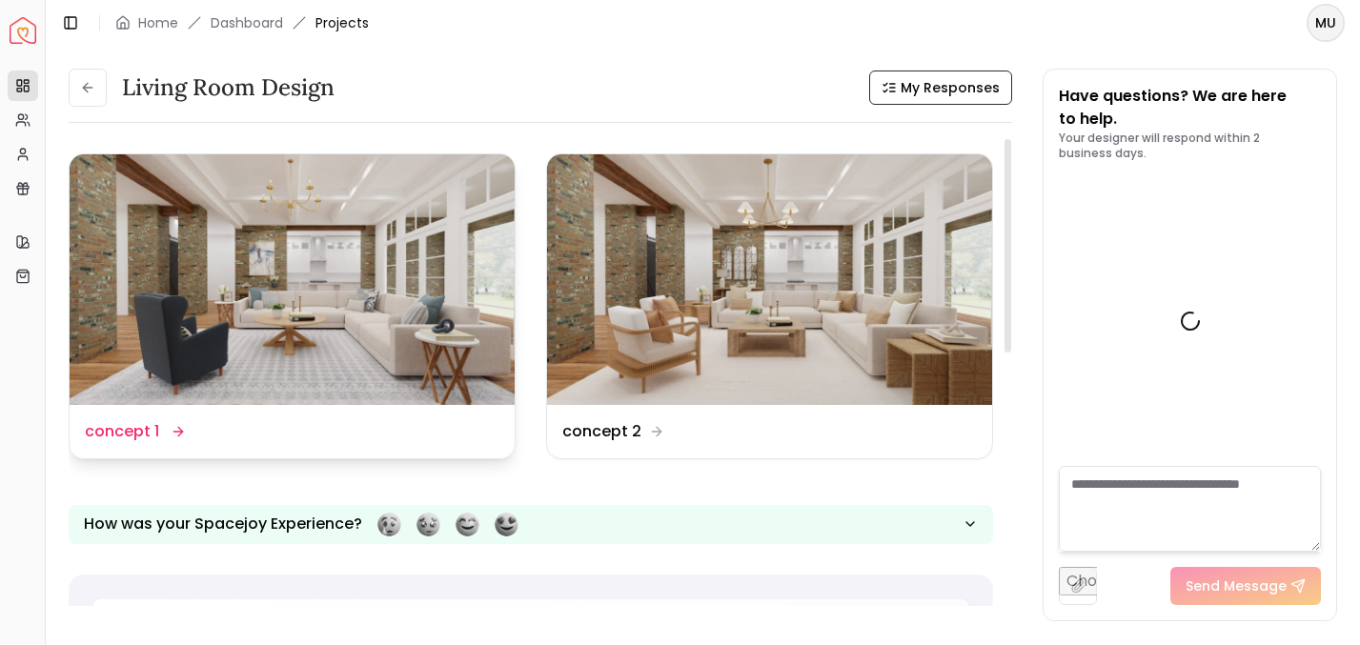
click at [341, 292] on img at bounding box center [292, 279] width 445 height 251
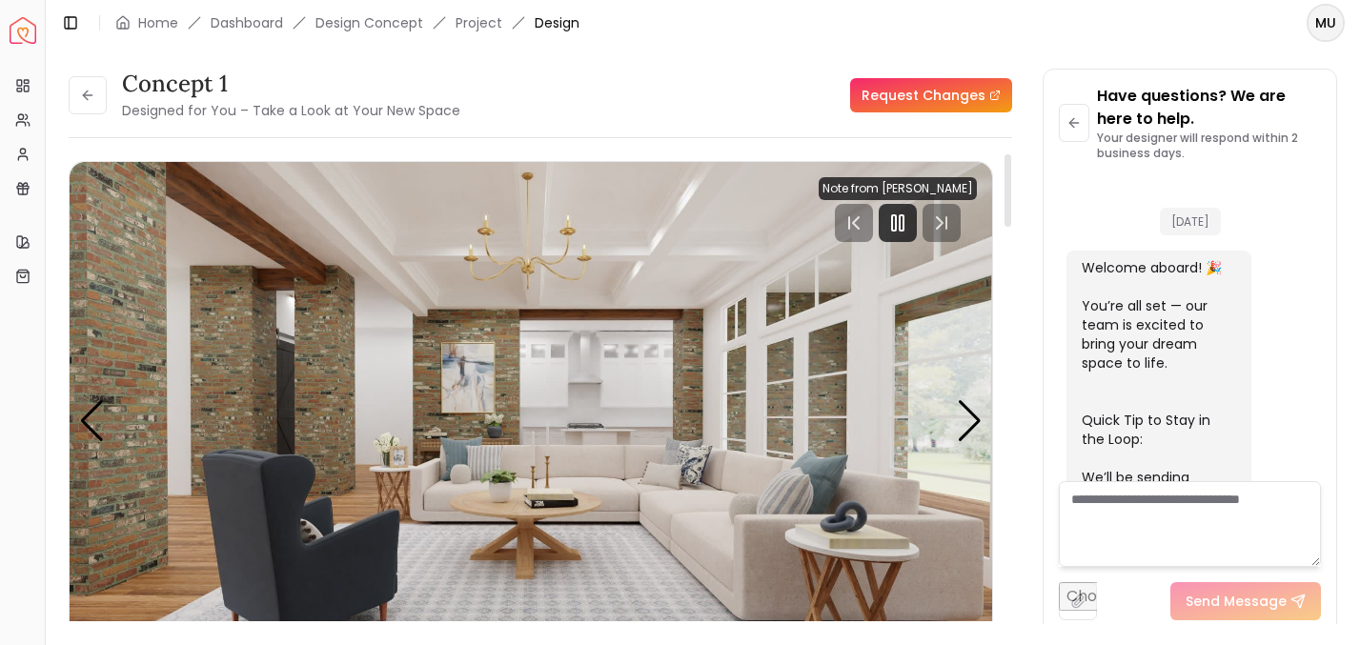
scroll to position [820, 0]
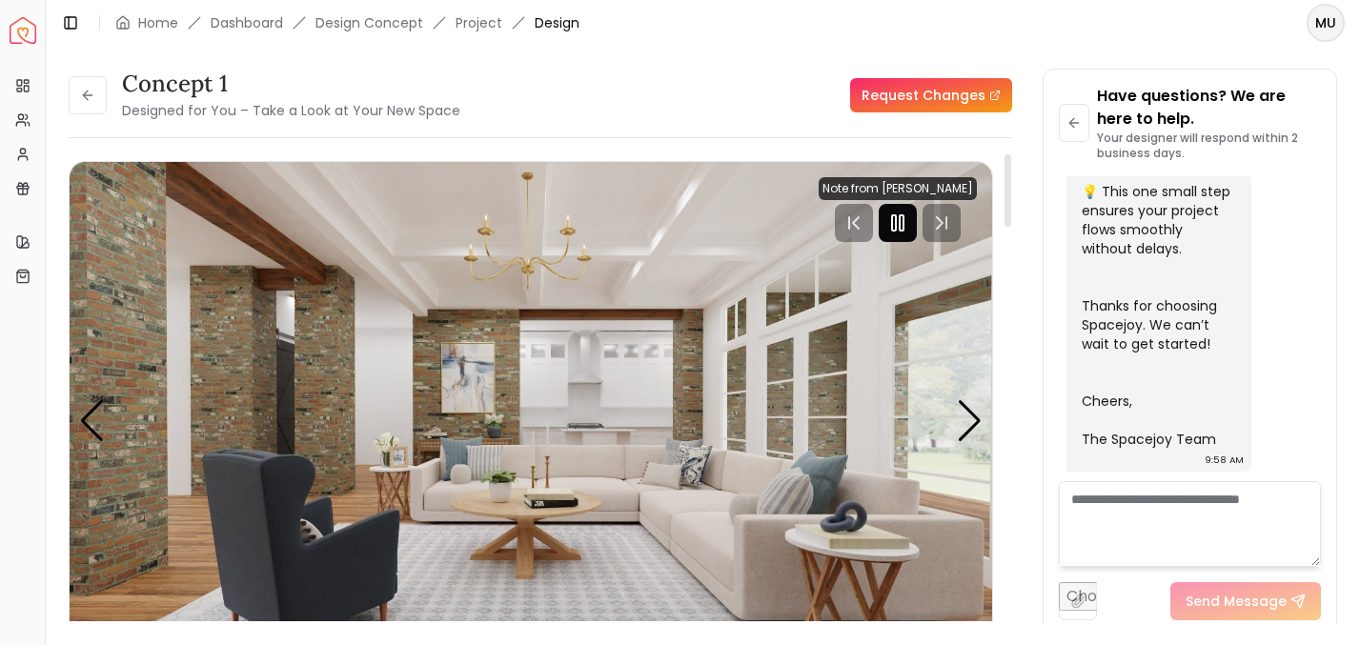
click at [902, 235] on div at bounding box center [898, 223] width 38 height 38
click at [963, 412] on div "Next slide" at bounding box center [970, 421] width 26 height 42
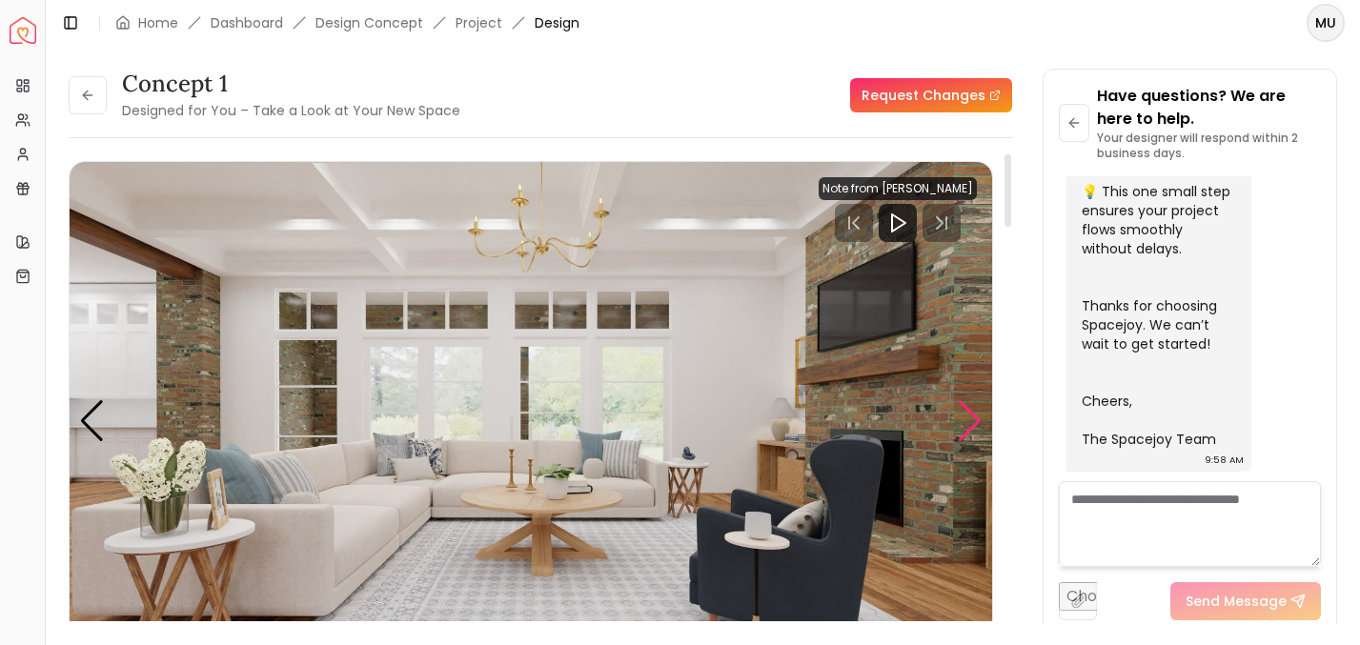
click at [963, 412] on div "Next slide" at bounding box center [970, 421] width 26 height 42
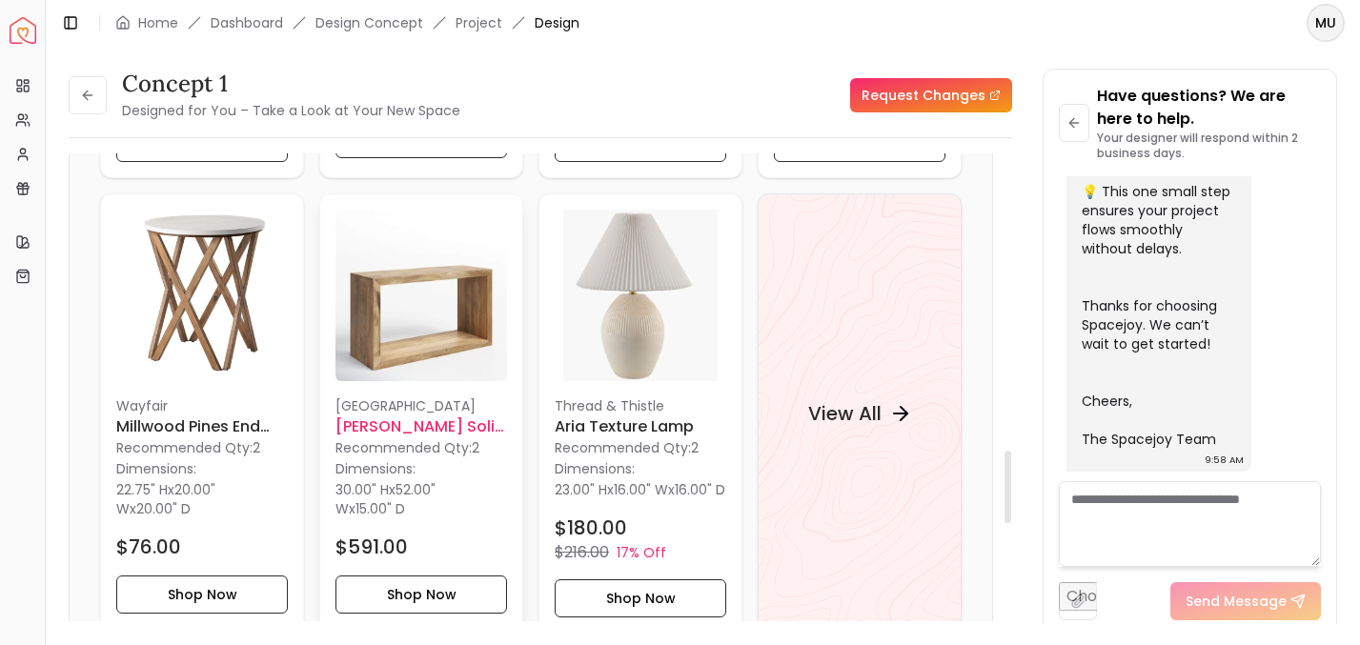
scroll to position [1922, 0]
click at [436, 437] on h6 "[PERSON_NAME] Solid [PERSON_NAME] Console Table" at bounding box center [421, 426] width 172 height 23
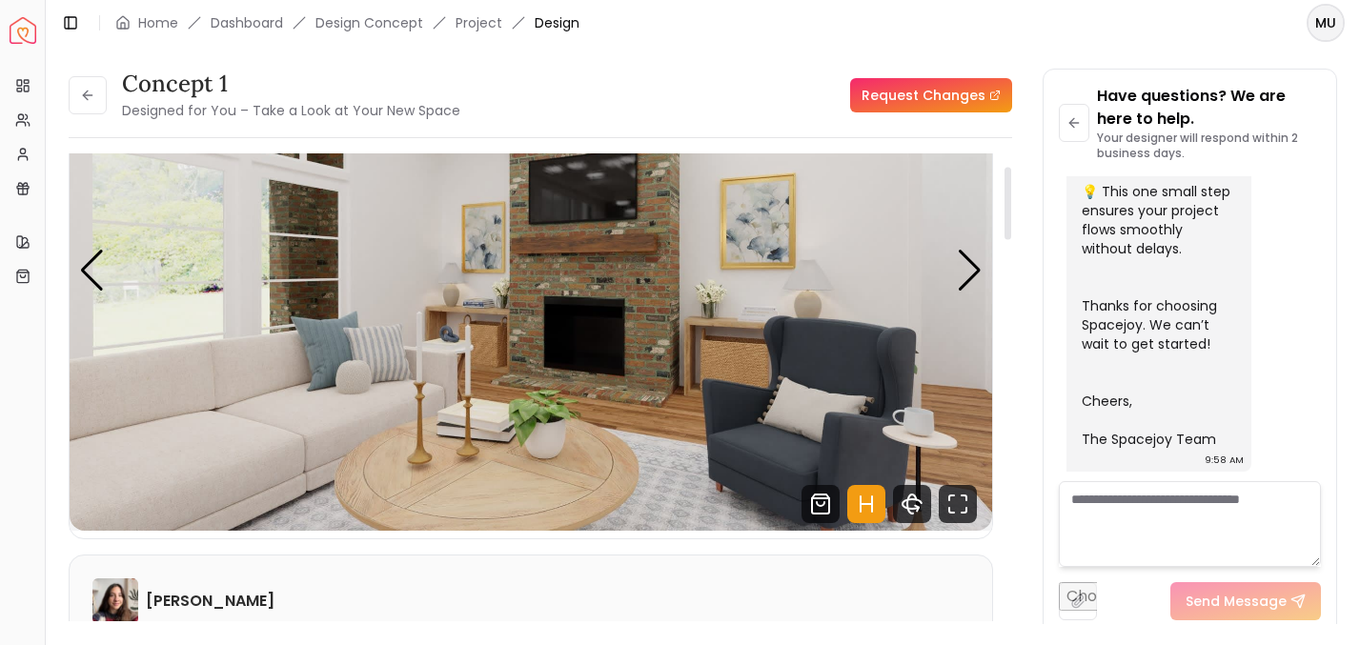
scroll to position [153, 0]
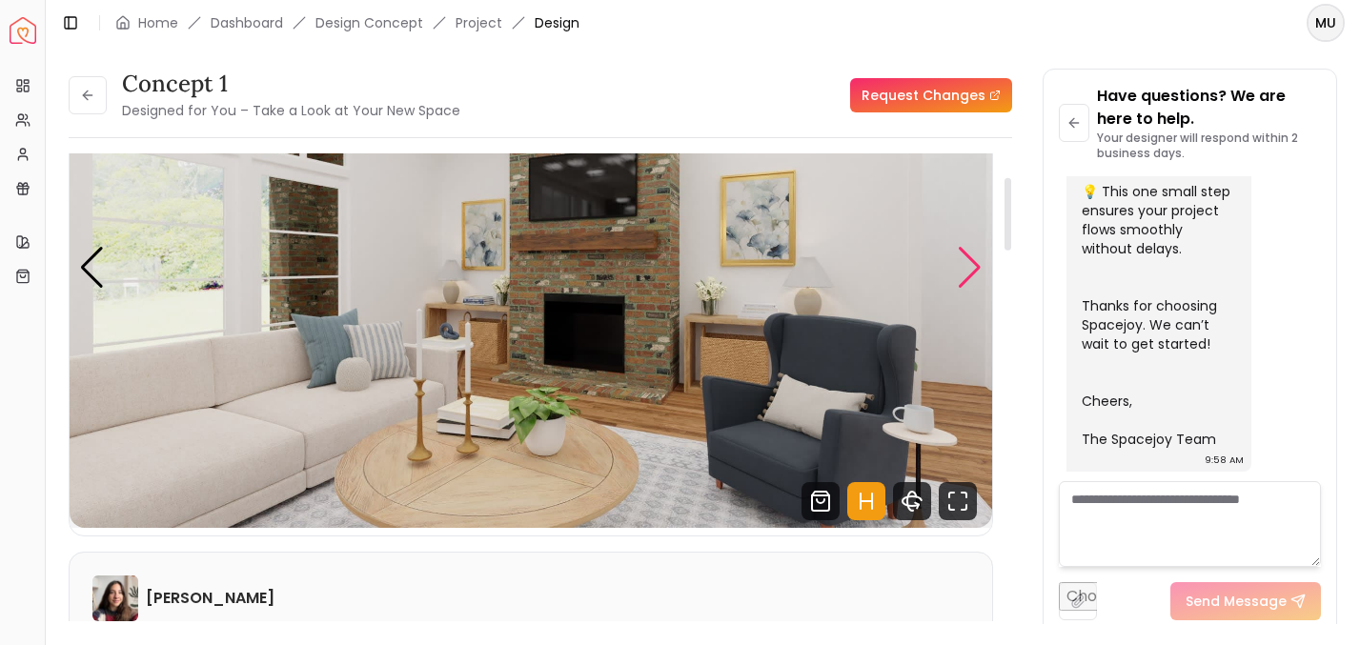
click at [969, 272] on div "Next slide" at bounding box center [970, 268] width 26 height 42
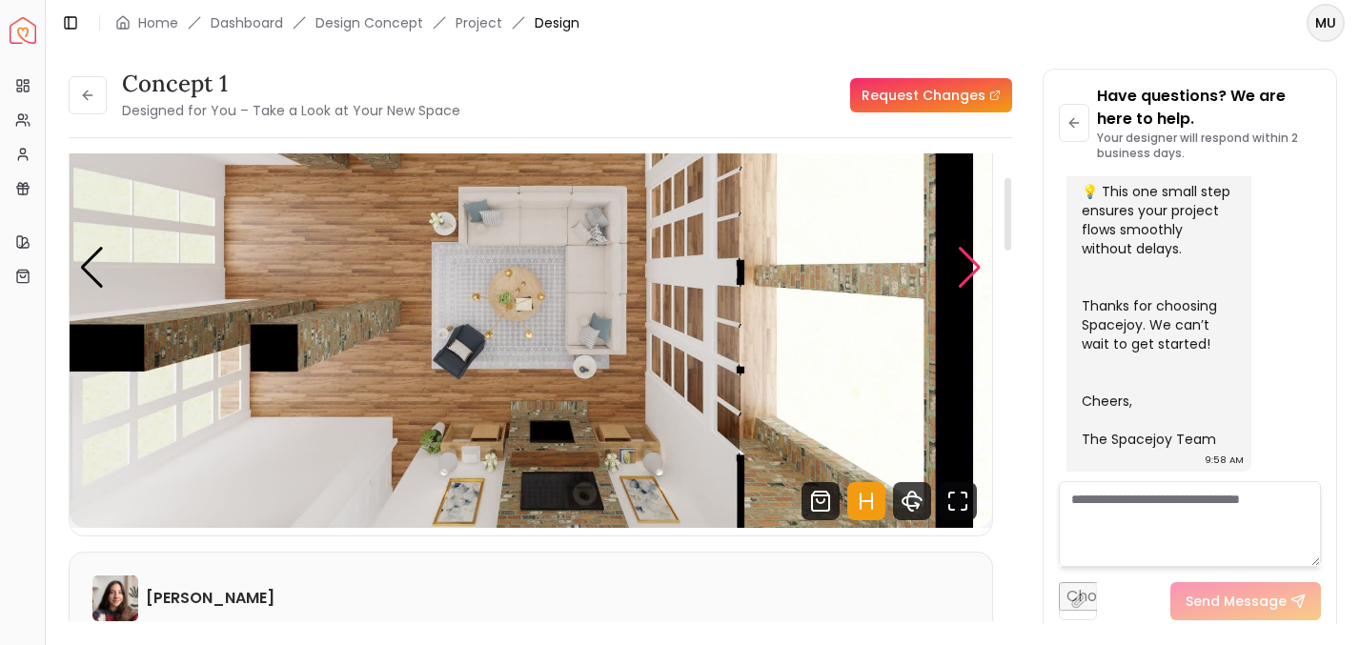
click at [969, 272] on div "Next slide" at bounding box center [970, 268] width 26 height 42
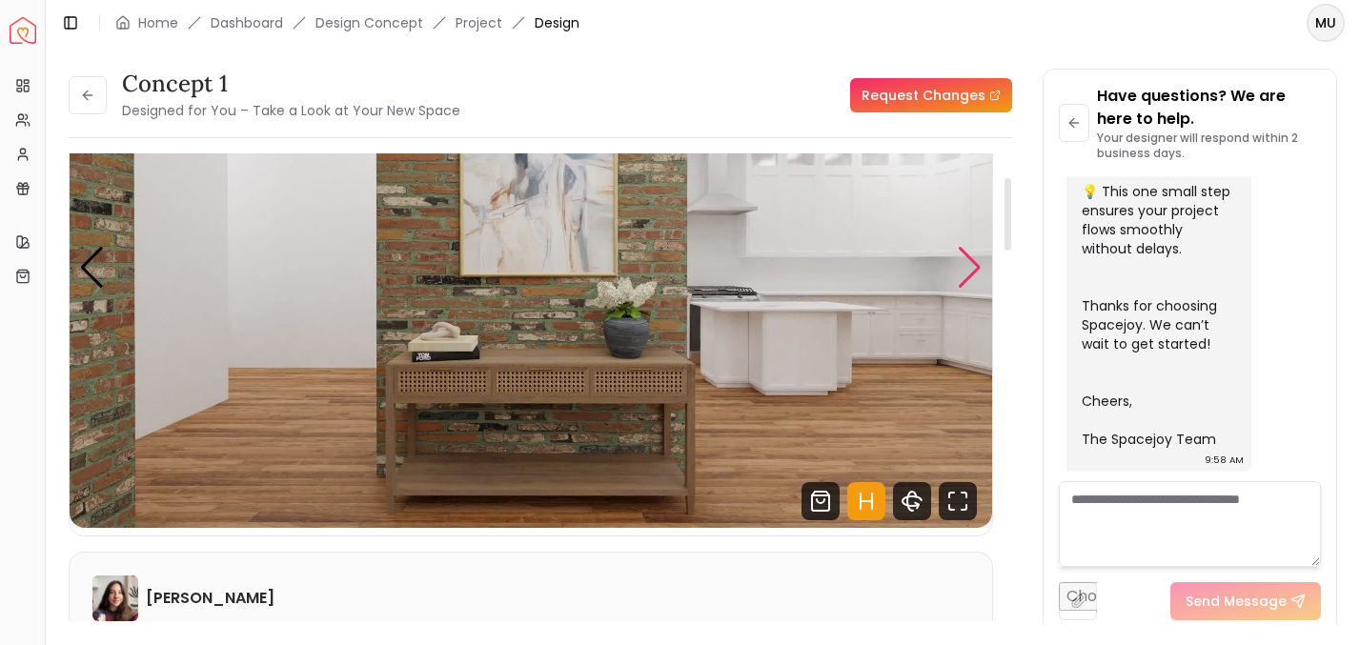
click at [969, 272] on div "Next slide" at bounding box center [970, 268] width 26 height 42
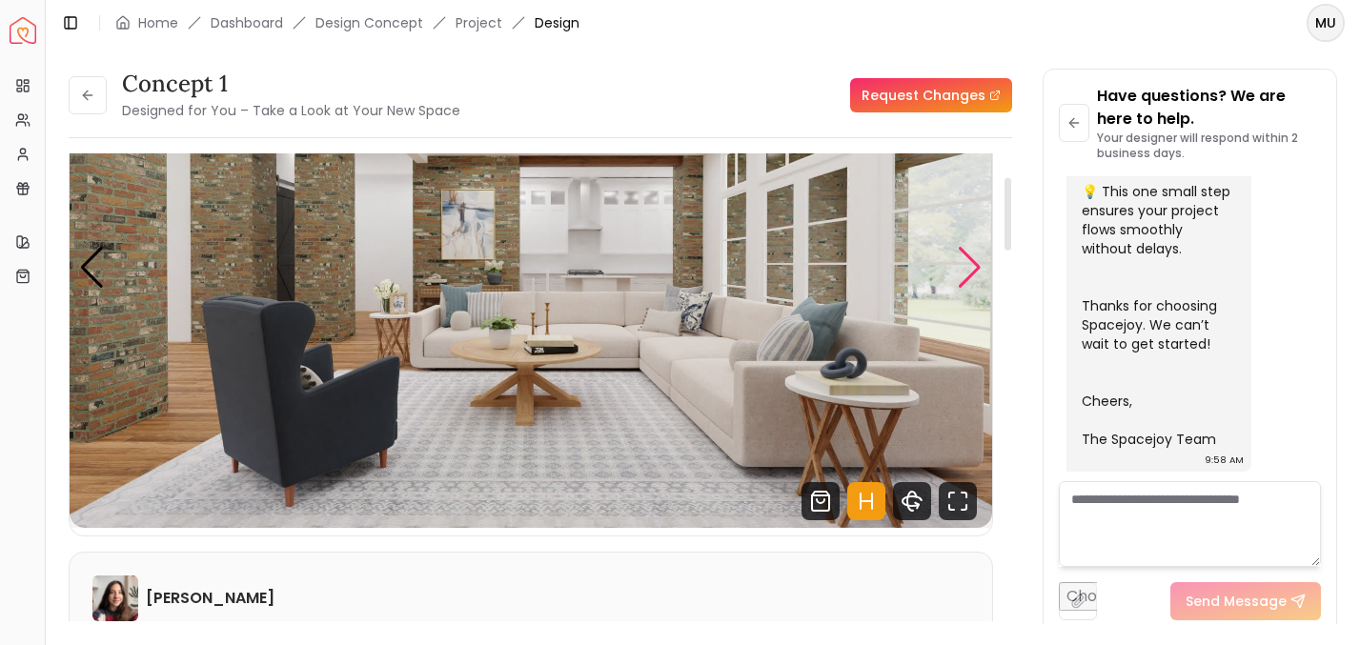
click at [969, 272] on div "Next slide" at bounding box center [970, 268] width 26 height 42
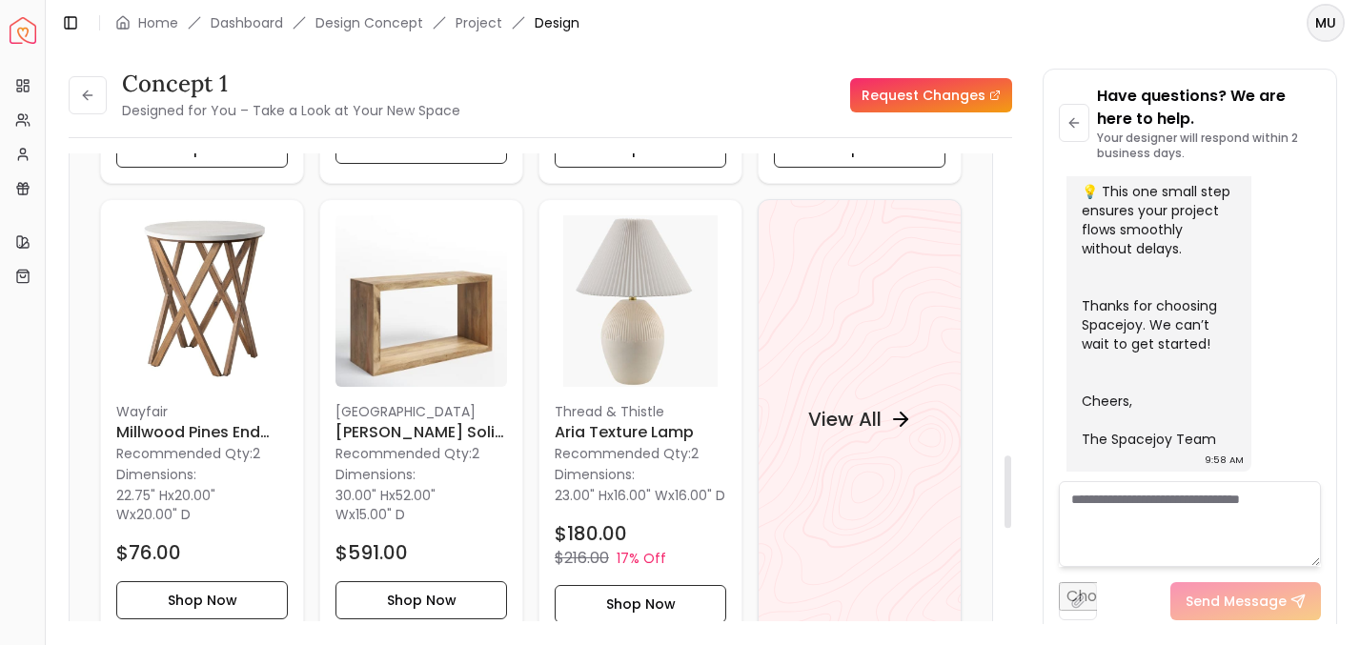
scroll to position [2023, 0]
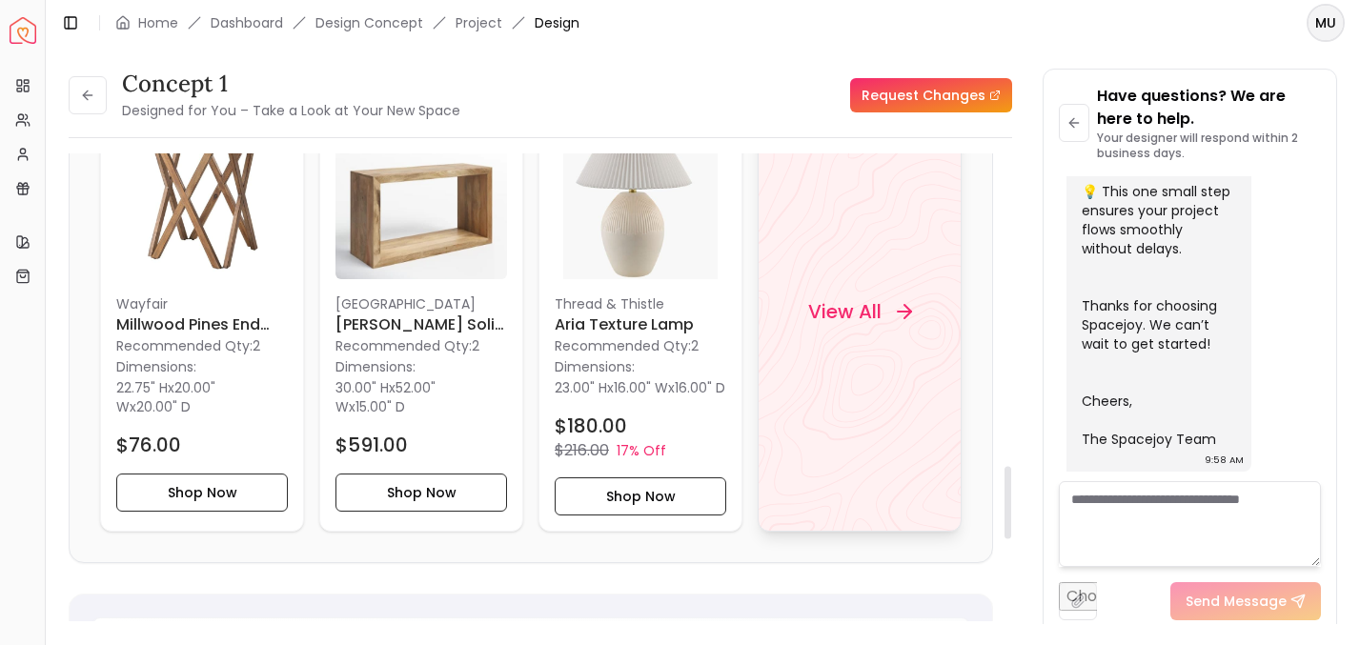
click at [833, 325] on h4 "View All" at bounding box center [844, 311] width 73 height 27
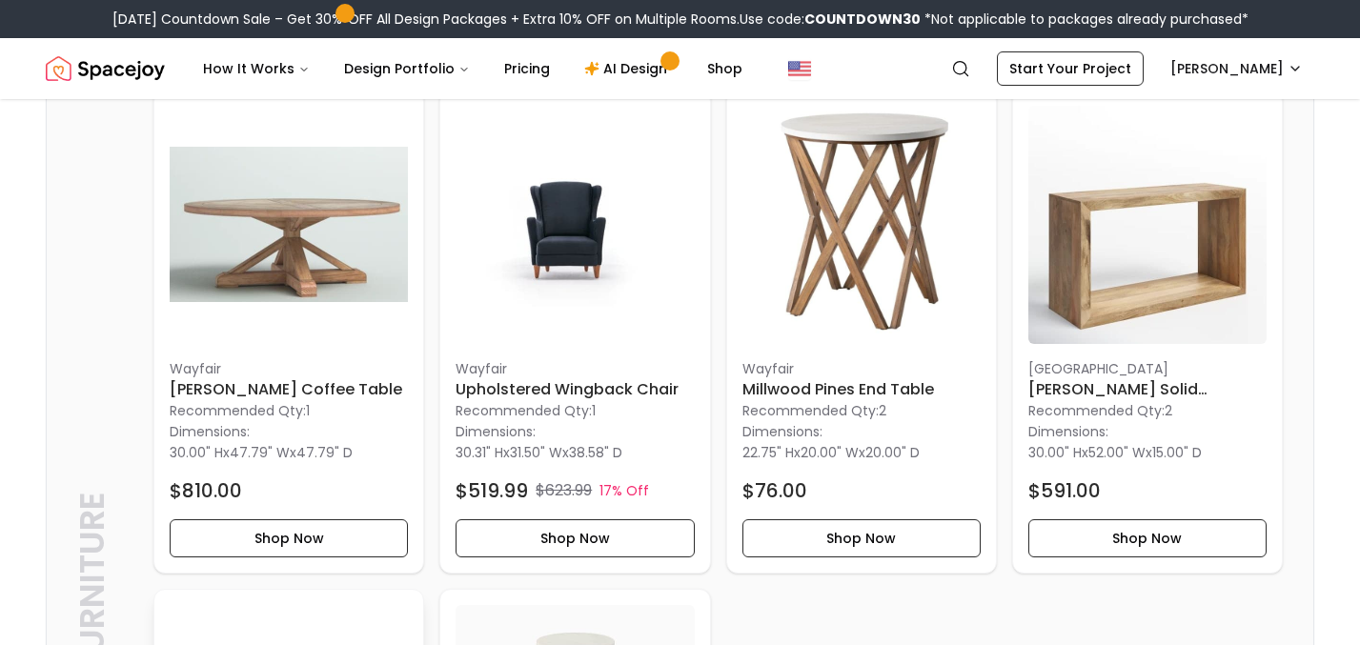
scroll to position [1549, 0]
